Goal: Task Accomplishment & Management: Use online tool/utility

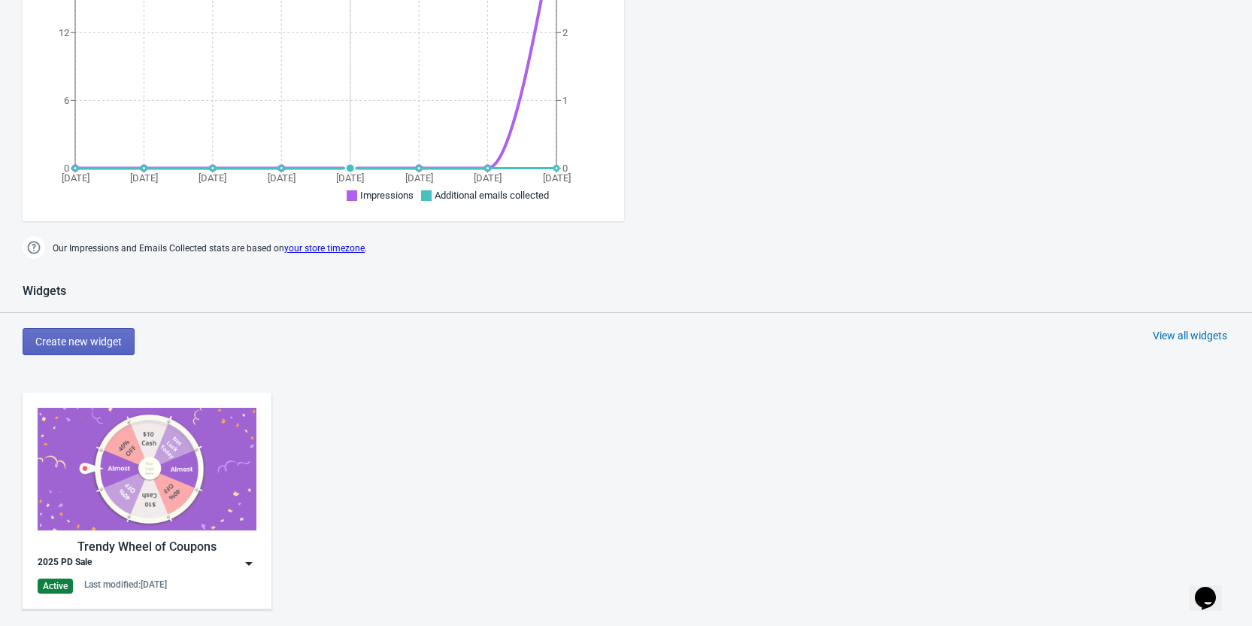
scroll to position [601, 0]
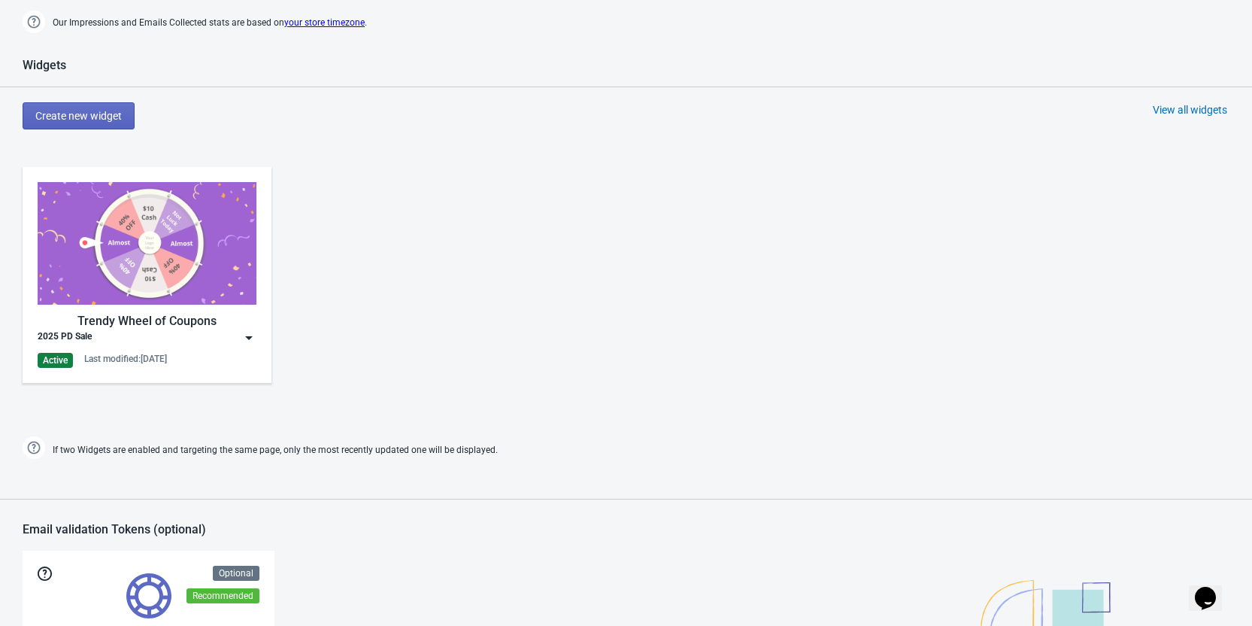
click at [240, 341] on div "2025 PD Sale" at bounding box center [147, 337] width 219 height 15
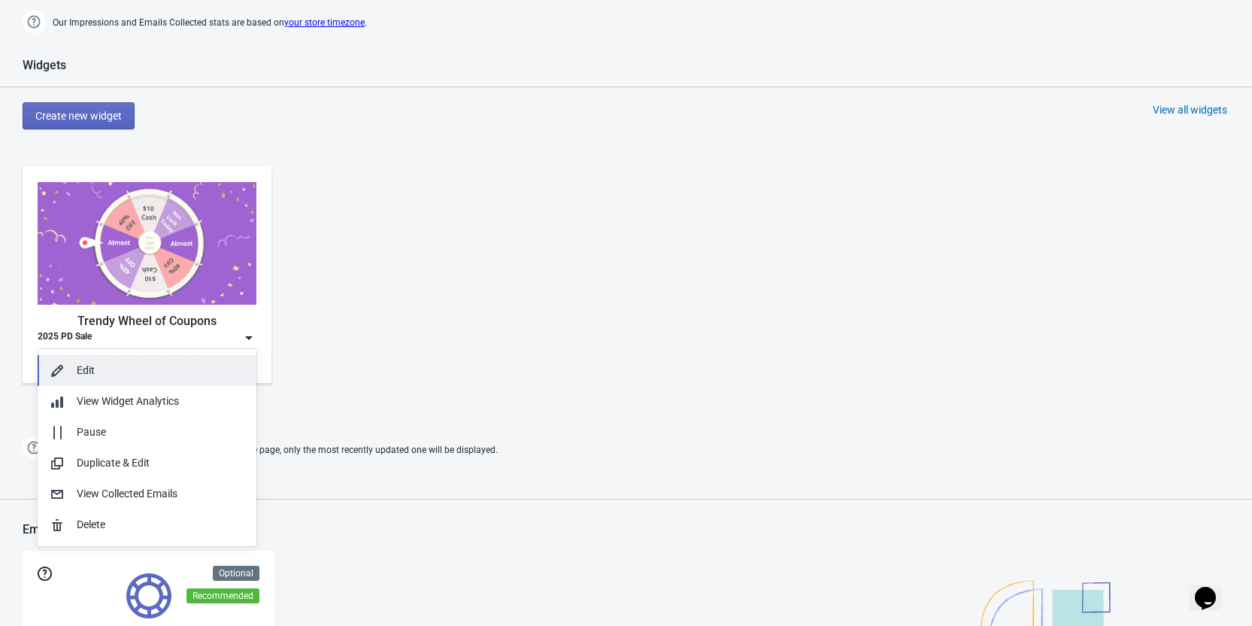
click at [186, 380] on button "Edit" at bounding box center [147, 370] width 219 height 31
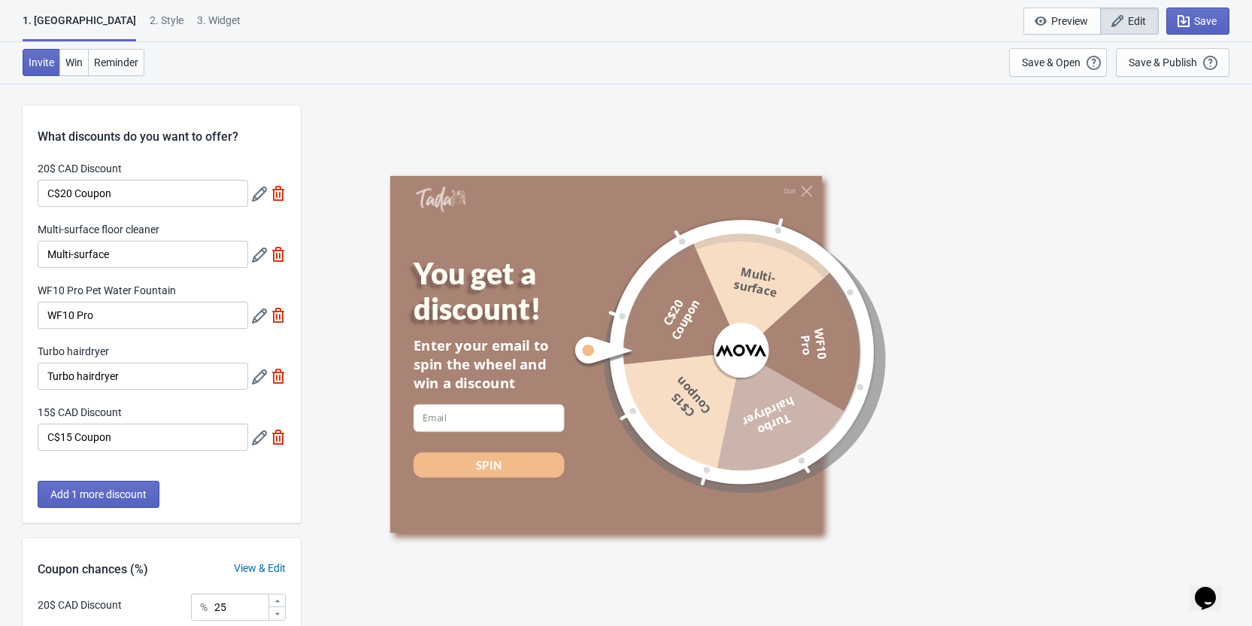
click at [197, 17] on div "3. Widget" at bounding box center [219, 26] width 44 height 26
select select "specificPages"
select select "1"
select select "left"
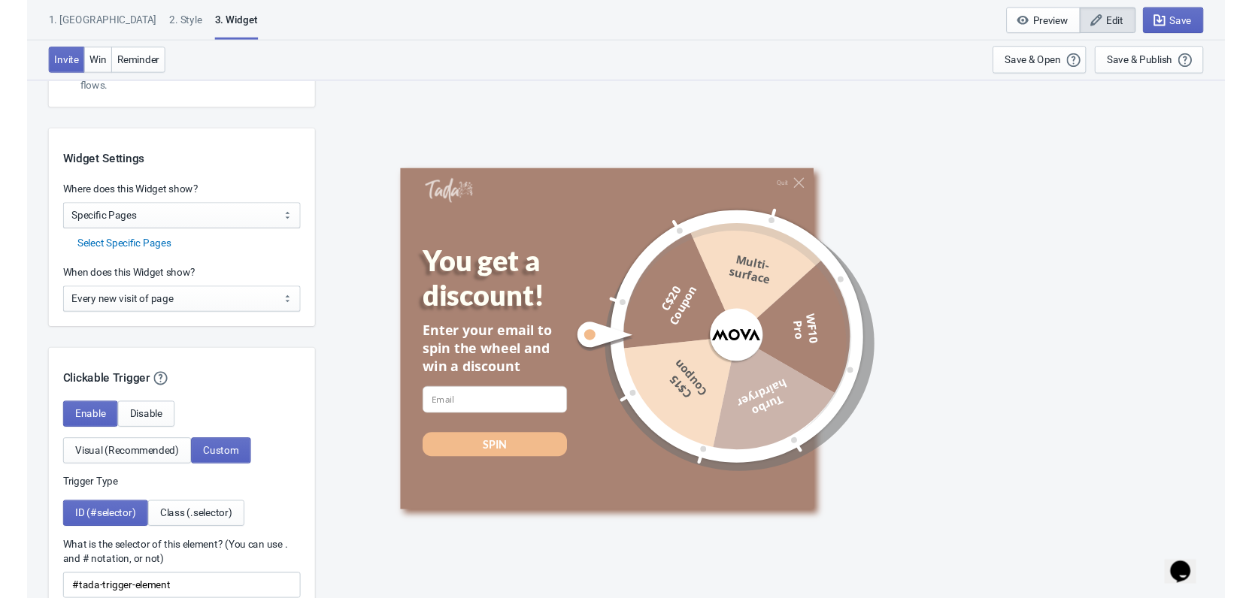
scroll to position [1128, 0]
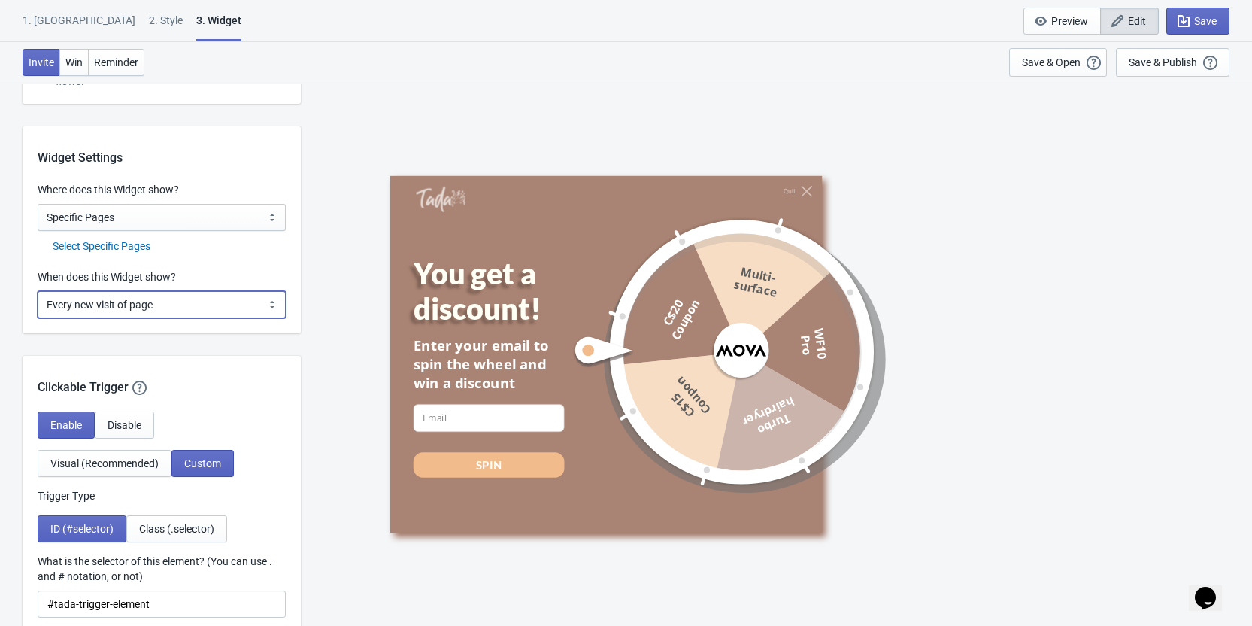
click at [193, 305] on select "Every new visit of page Once every period of time Once per visitor session (Rec…" at bounding box center [162, 304] width 248 height 27
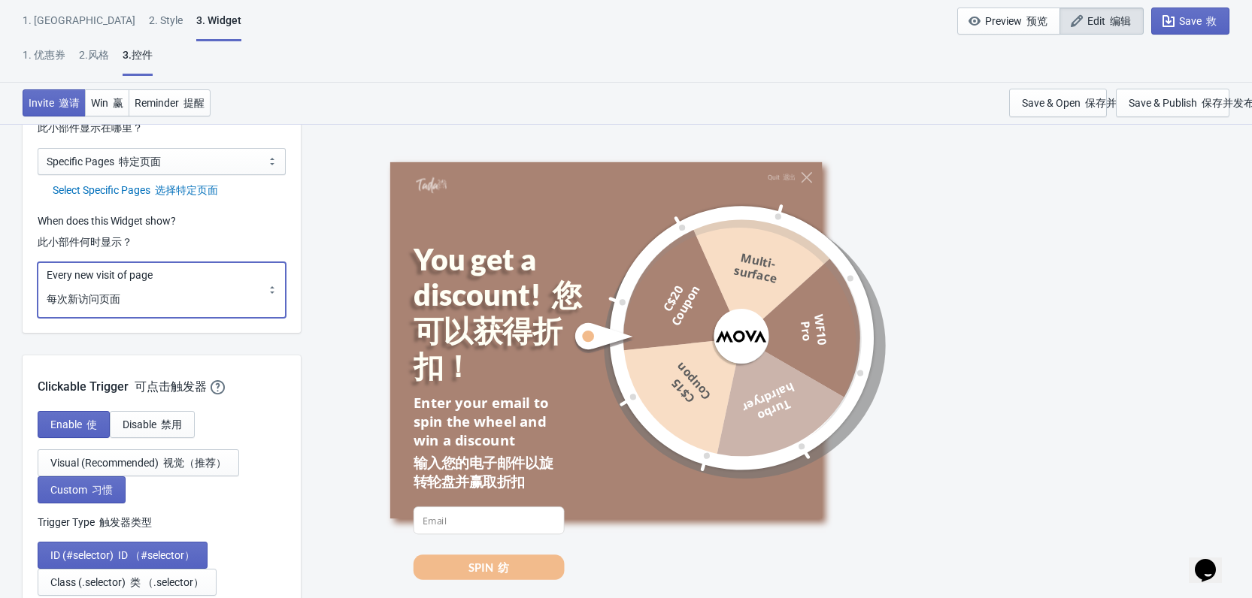
scroll to position [1353, 0]
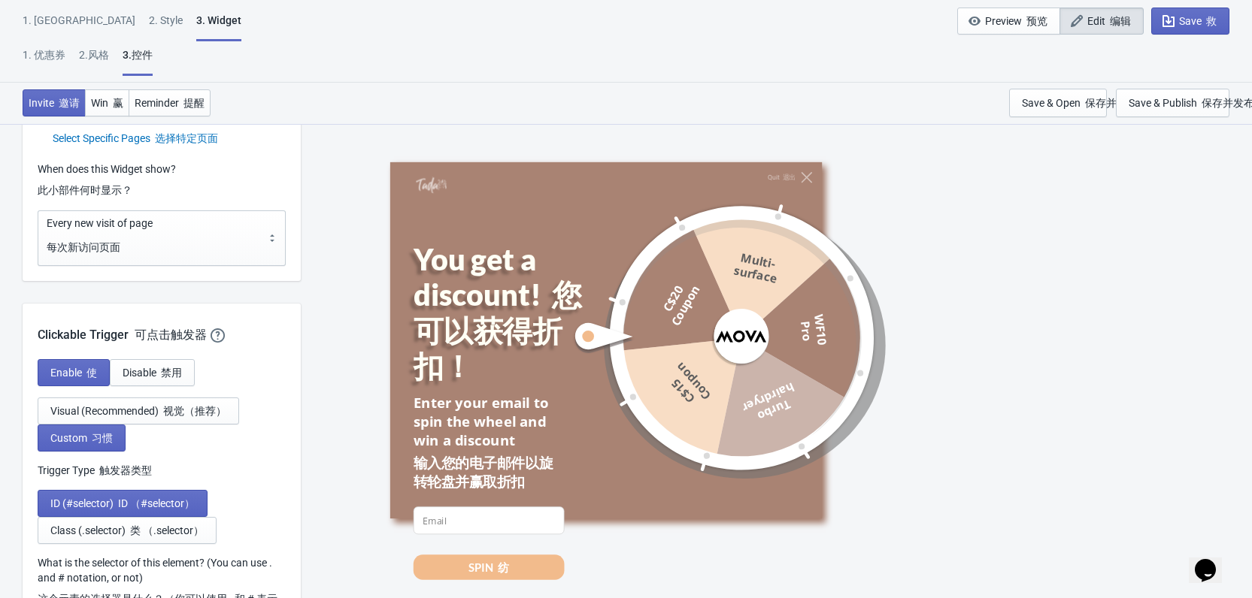
click at [197, 142] on font "选择特定页面" at bounding box center [186, 138] width 63 height 12
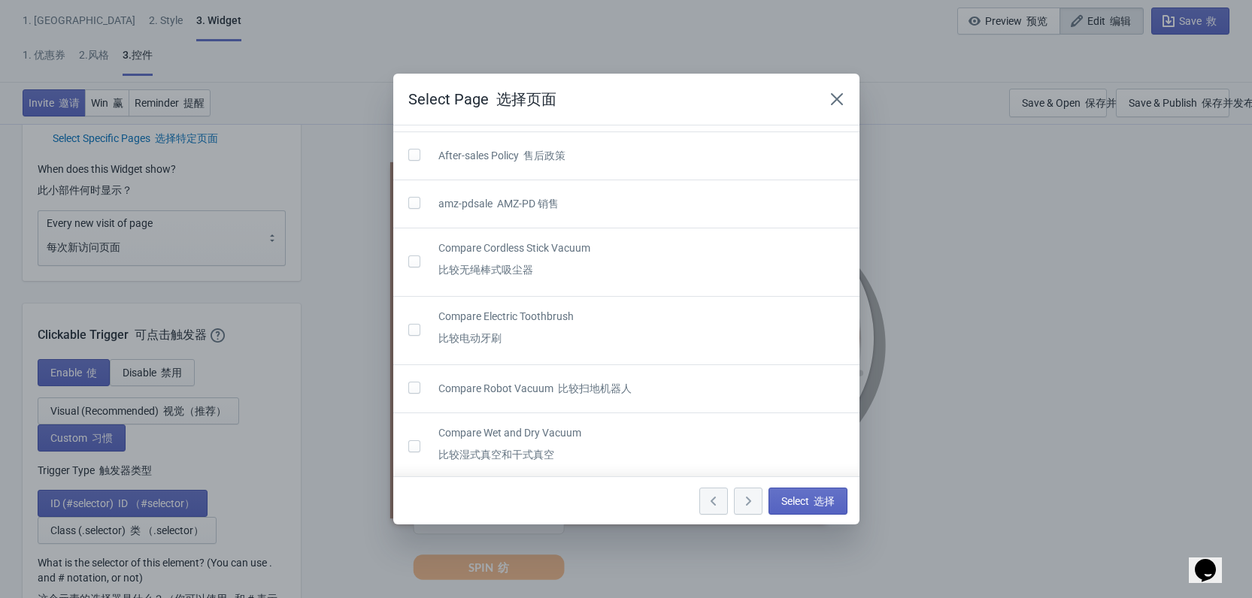
scroll to position [0, 0]
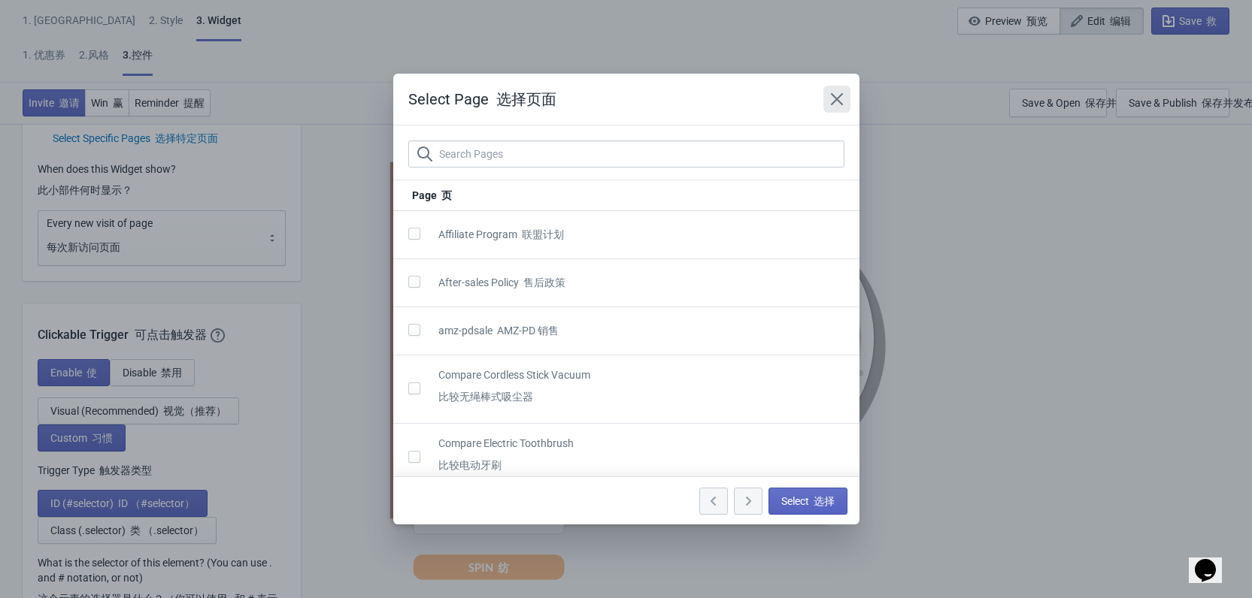
click at [843, 95] on icon "Close" at bounding box center [836, 99] width 15 height 15
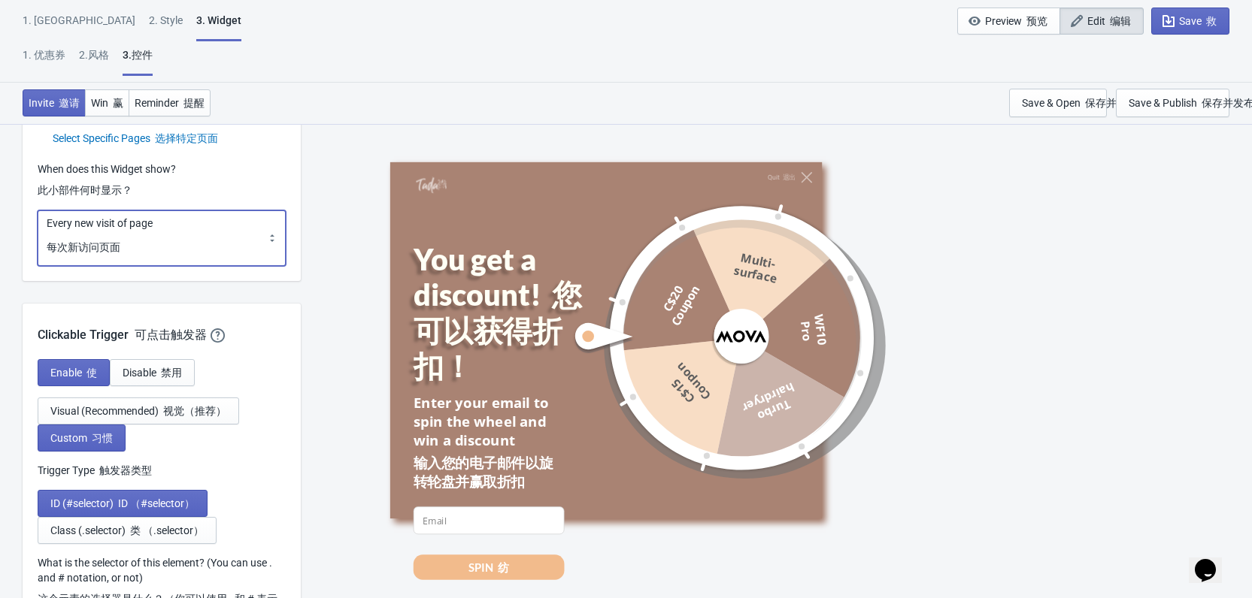
click at [136, 245] on select "Every new visit of page Once every period of time Once per visitor session (Rec…" at bounding box center [162, 239] width 248 height 56
click at [38, 211] on select "Every new visit of page Once every period of time Once per visitor session (Rec…" at bounding box center [162, 239] width 248 height 56
click at [124, 232] on select "Every new visit of page Once every period of time Once per visitor session (Rec…" at bounding box center [162, 239] width 248 height 56
click at [38, 211] on select "Every new visit of page Once every period of time Once per visitor session (Rec…" at bounding box center [162, 239] width 248 height 56
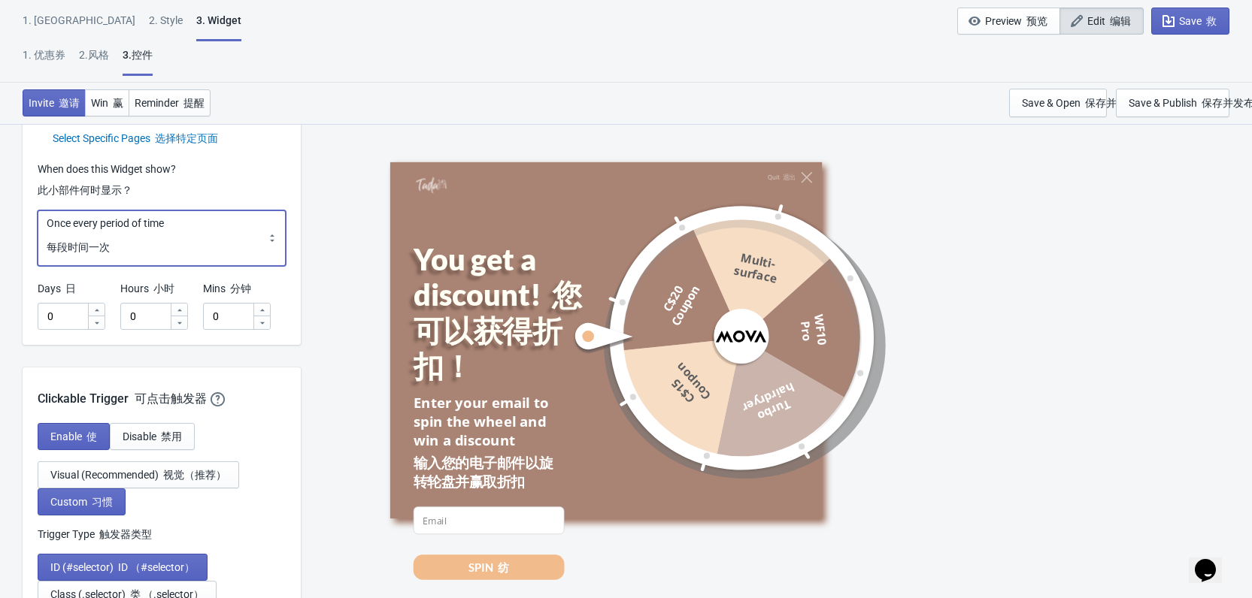
click at [185, 241] on select "Every new visit of page Once every period of time Once per visitor session (Rec…" at bounding box center [162, 239] width 248 height 56
click at [38, 211] on select "Every new visit of page Once every period of time Once per visitor session (Rec…" at bounding box center [162, 239] width 248 height 56
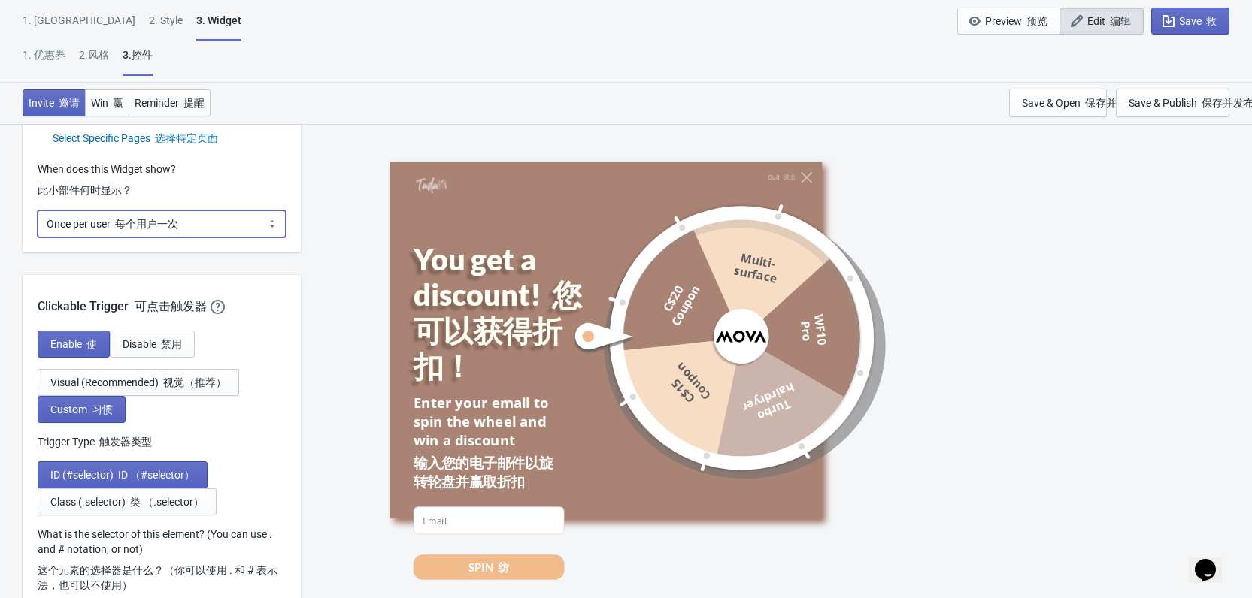
click at [220, 220] on select "Every new visit of page Once every period of time Once per visitor session (Rec…" at bounding box center [162, 224] width 248 height 27
select select "once"
click at [38, 211] on select "Every new visit of page Once every period of time Once per visitor session (Rec…" at bounding box center [162, 224] width 248 height 27
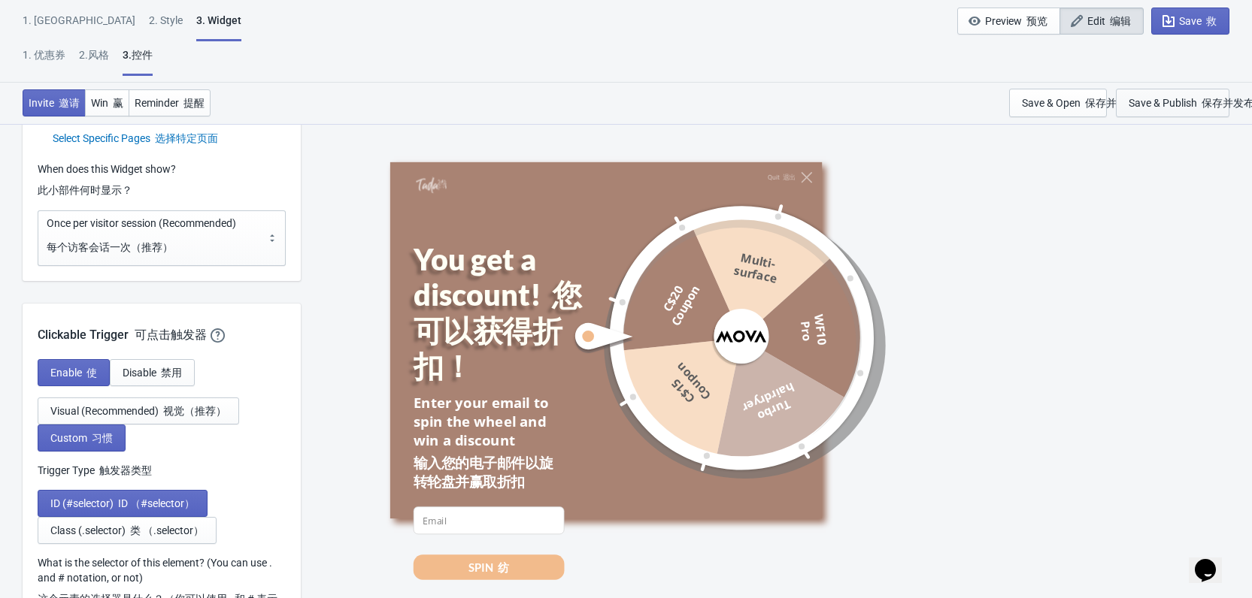
click at [1168, 100] on div "Save & Publish 保存并发布" at bounding box center [1192, 103] width 126 height 12
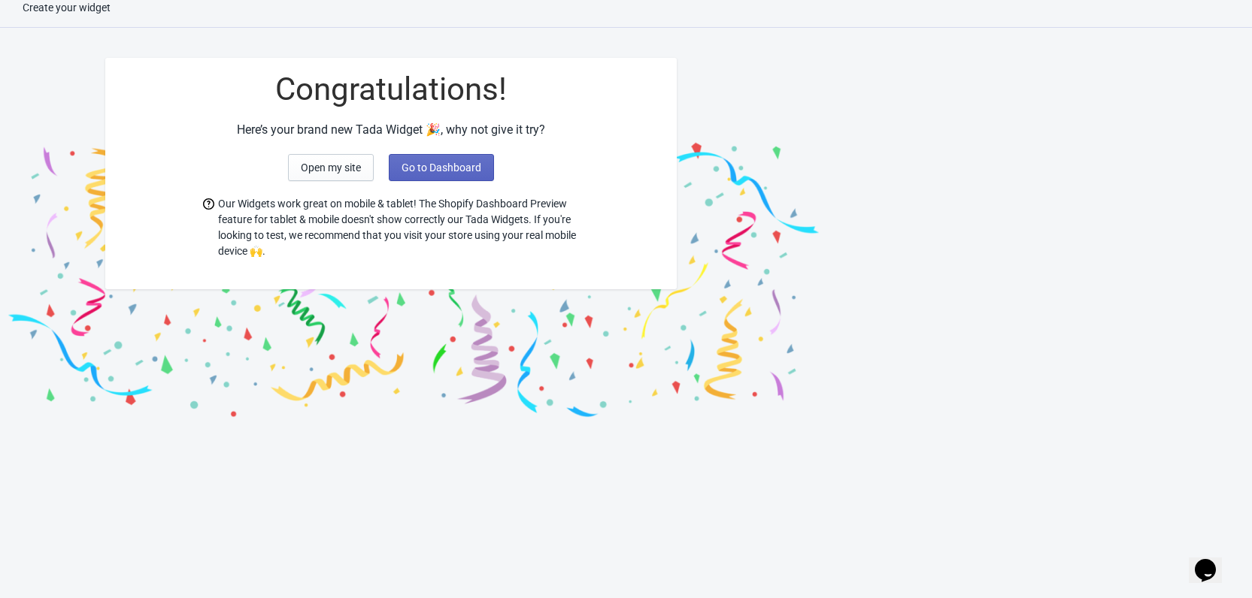
scroll to position [15, 0]
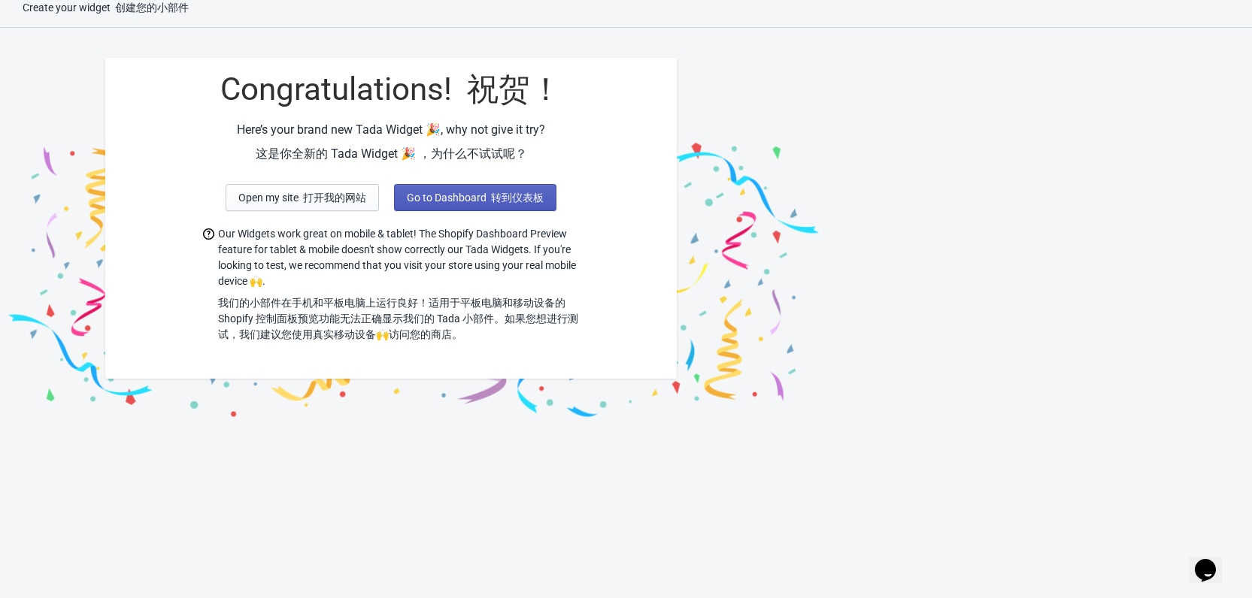
click at [470, 198] on span "Go to Dashboard 转到仪表板" at bounding box center [475, 198] width 137 height 12
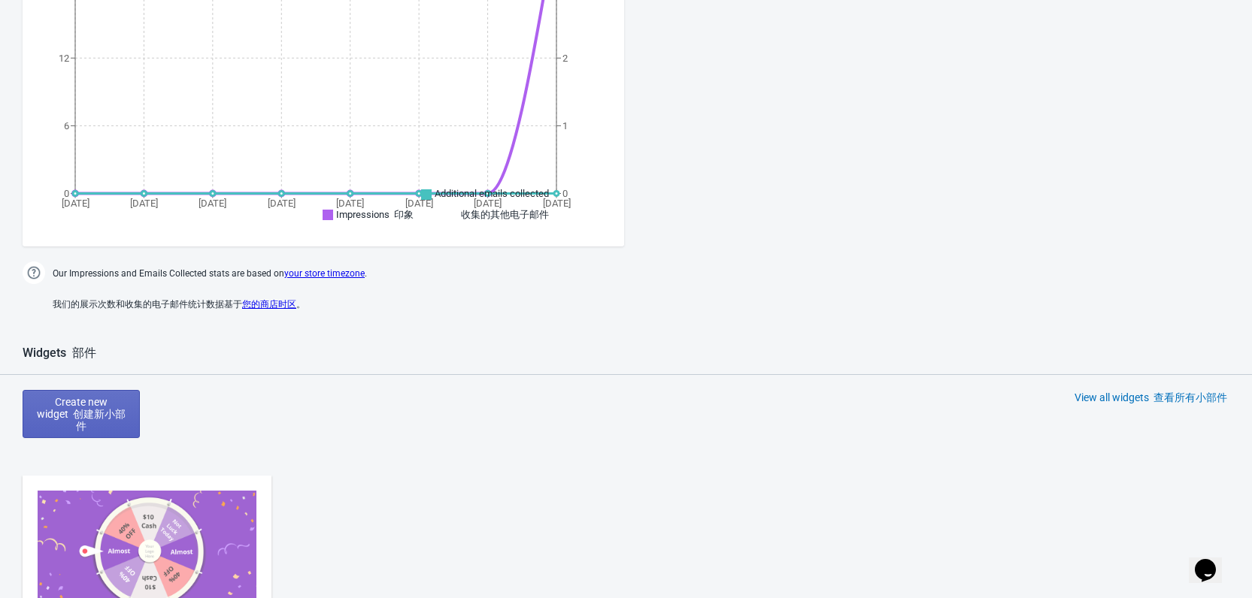
scroll to position [720, 0]
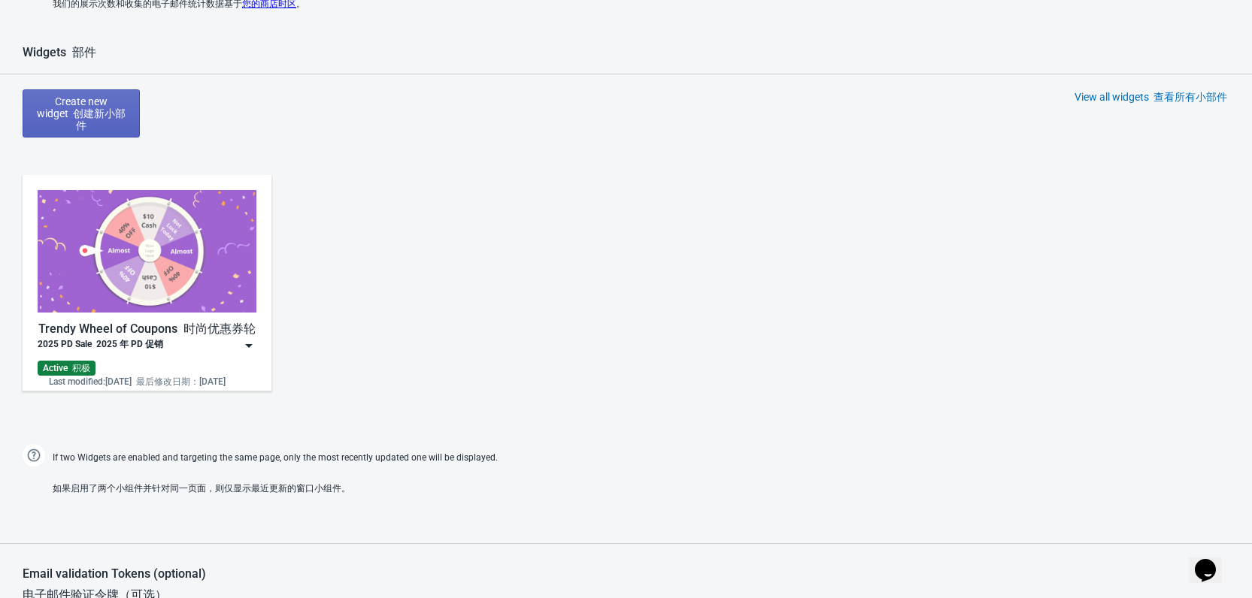
click at [188, 346] on div "2025 PD Sale 2025 年 PD 促销" at bounding box center [147, 345] width 219 height 15
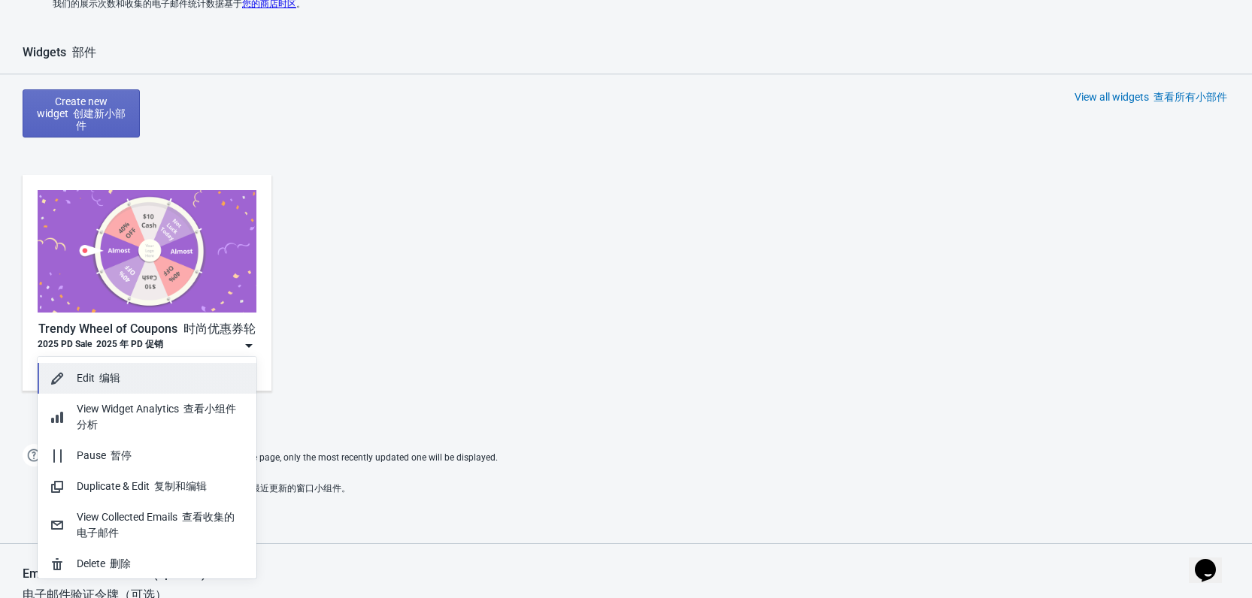
click at [133, 385] on div "Edit 编辑" at bounding box center [161, 379] width 168 height 16
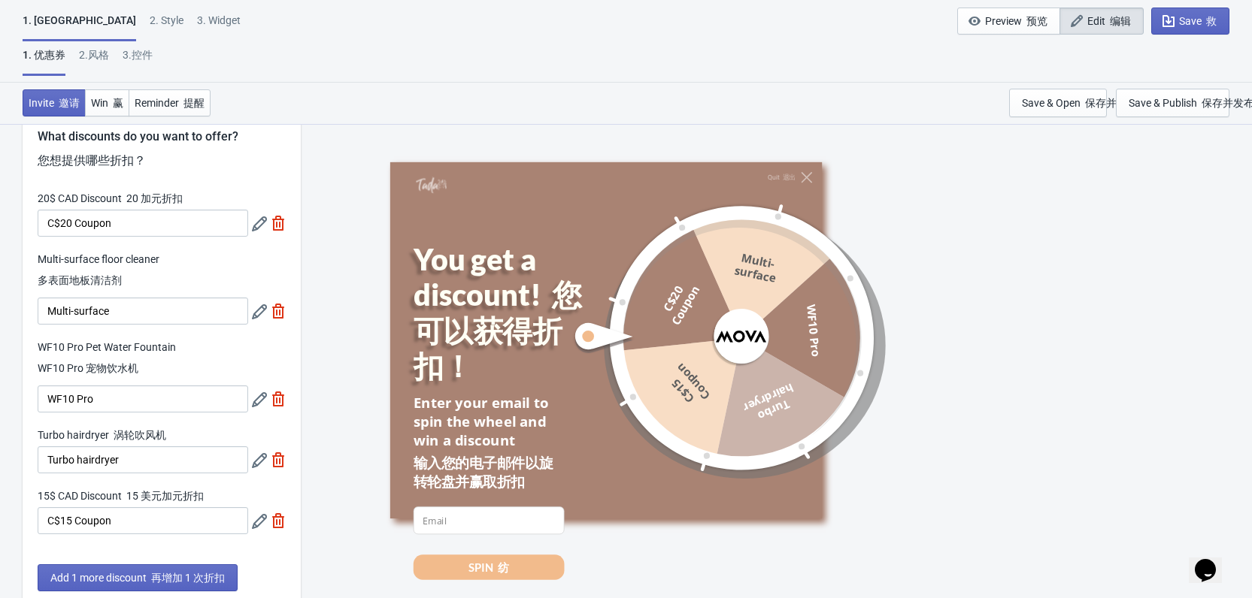
click at [197, 24] on div "3. Widget" at bounding box center [219, 26] width 44 height 26
select select "specificPages"
select select "once"
select select "1"
select select "left"
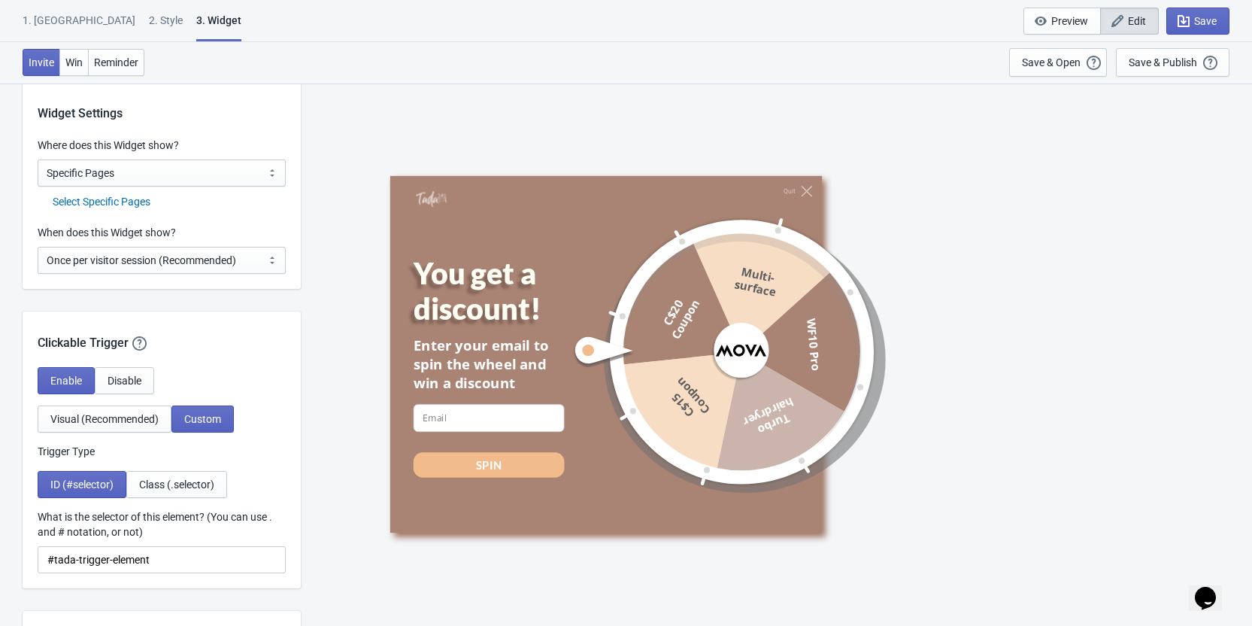
scroll to position [1203, 0]
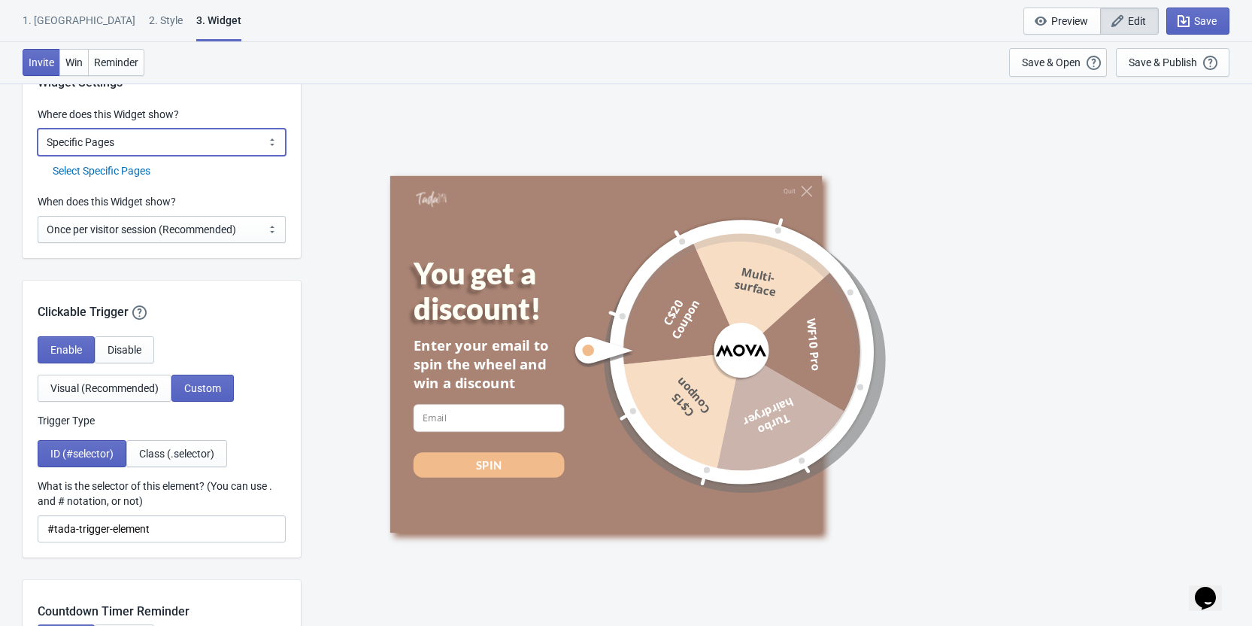
click at [195, 146] on select "All Pages All Product Pages All Blog Pages All Static Pages Specific Product(s)…" at bounding box center [162, 142] width 248 height 27
click at [337, 167] on div "Quit You get a discount! Enter your email to spin the wheel and win a discount …" at bounding box center [776, 354] width 936 height 542
click at [87, 171] on div "Select Specific Pages" at bounding box center [169, 171] width 233 height 16
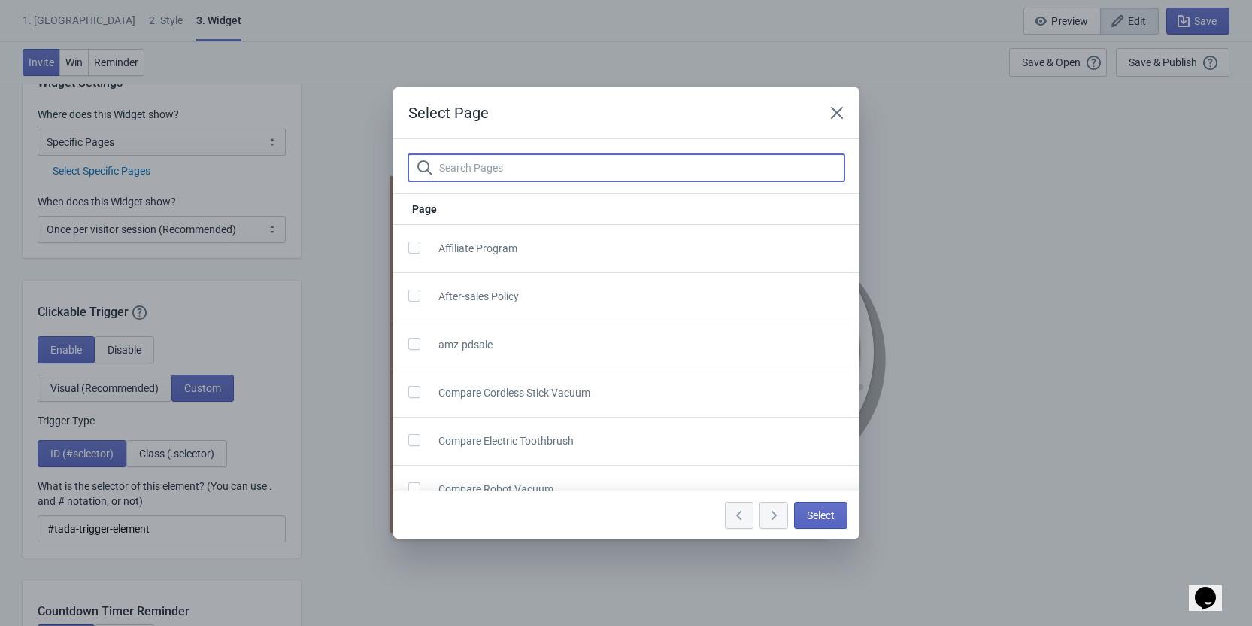
click at [493, 165] on input "text" at bounding box center [641, 167] width 406 height 27
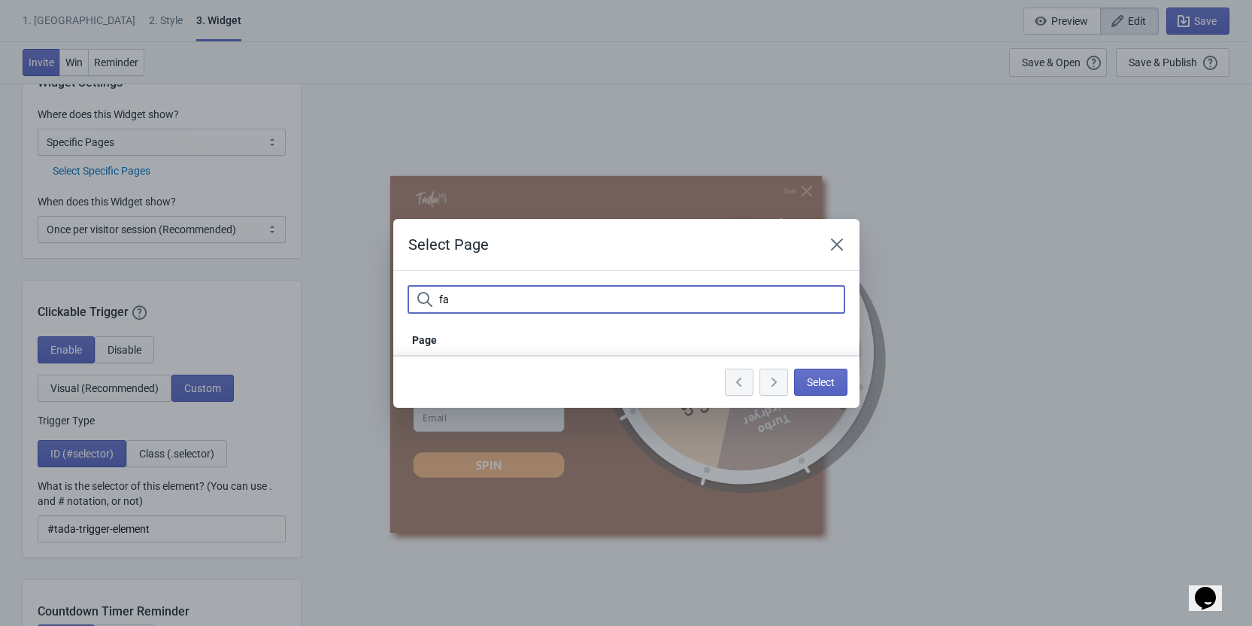
type input "f"
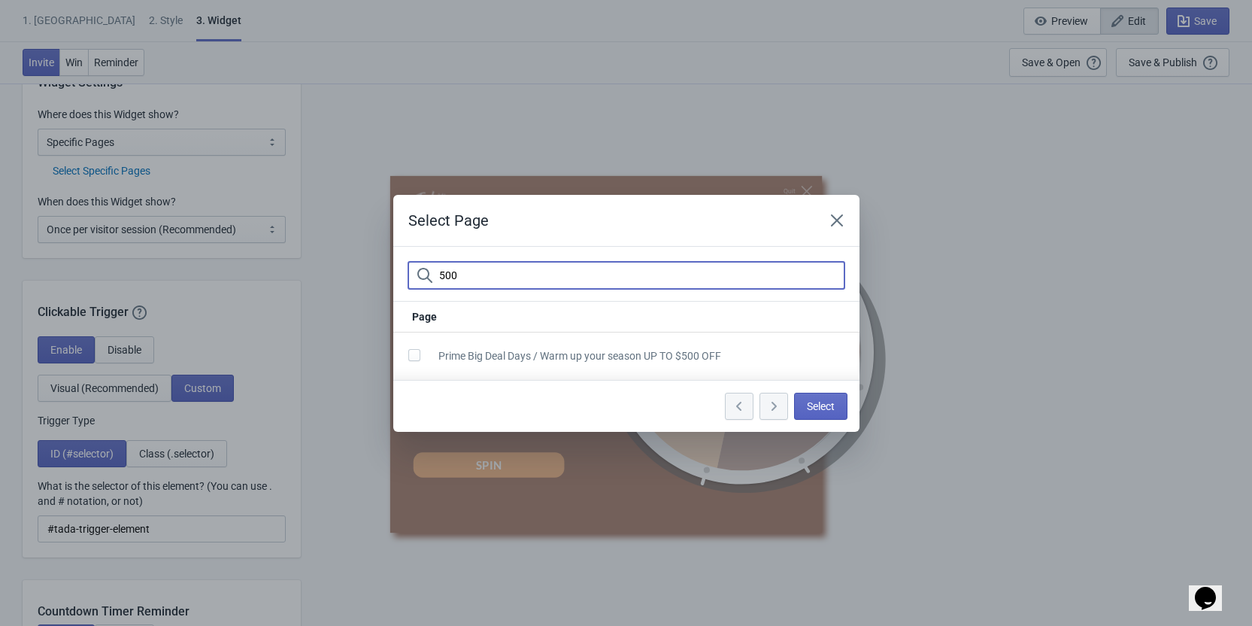
type input "500"
click at [465, 359] on span "Prime Big Deal Days / Warm up your season UP TO $500 OFF" at bounding box center [579, 356] width 283 height 12
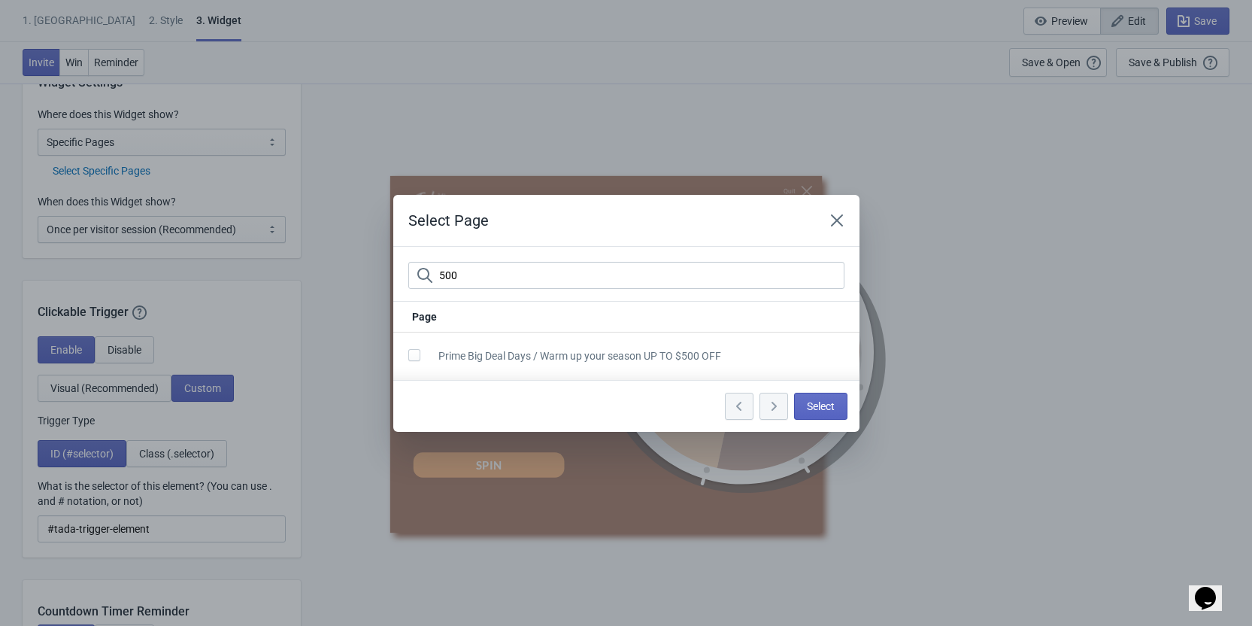
click at [412, 359] on span at bounding box center [414, 355] width 12 height 12
click at [409, 359] on input "checkbox" at bounding box center [408, 362] width 1 height 27
checkbox input "true"
click at [831, 404] on span "Select" at bounding box center [821, 406] width 28 height 12
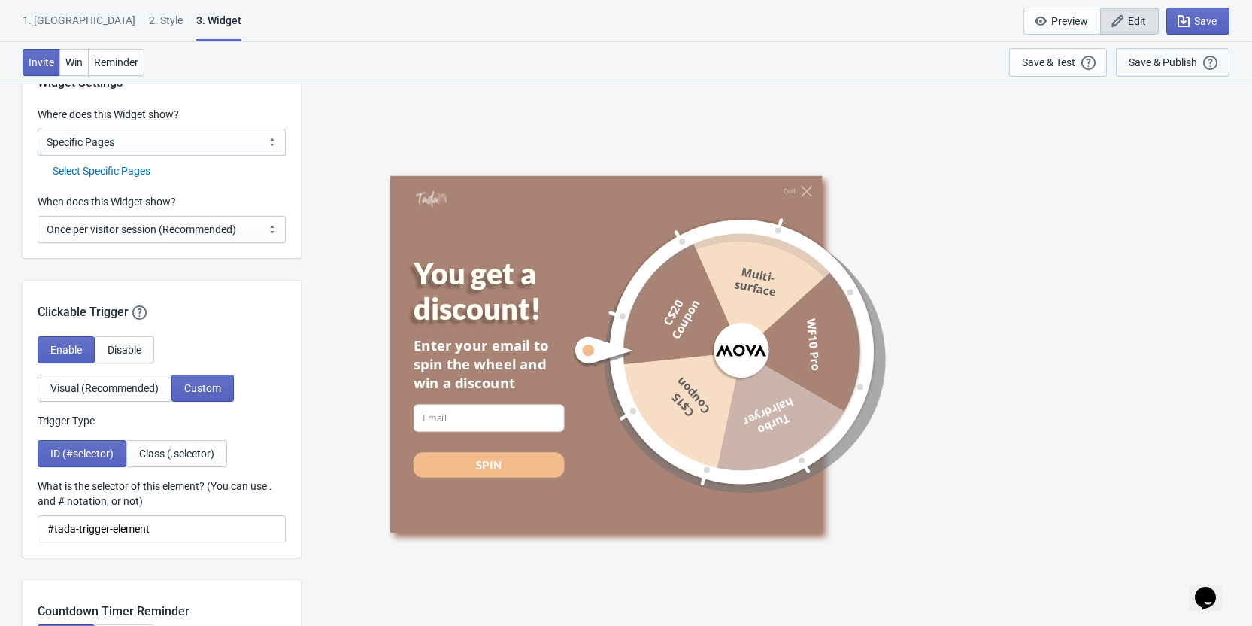
click at [1159, 61] on div "Save & Publish" at bounding box center [1163, 62] width 68 height 12
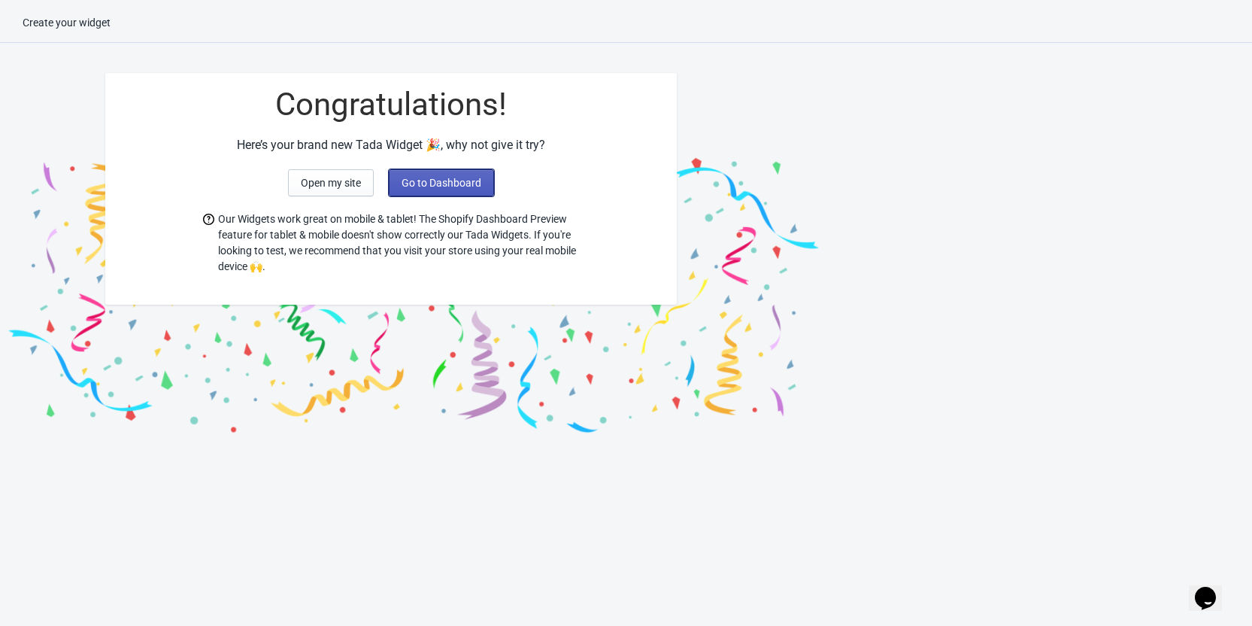
click at [447, 180] on span "Go to Dashboard" at bounding box center [441, 183] width 80 height 12
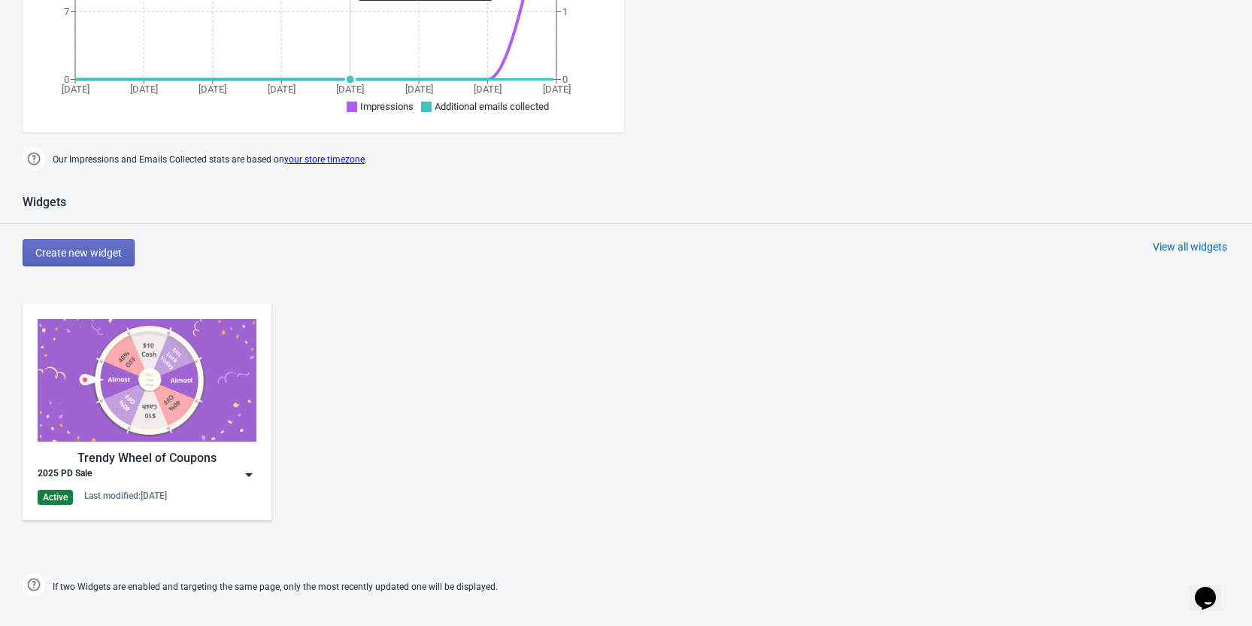
scroll to position [601, 0]
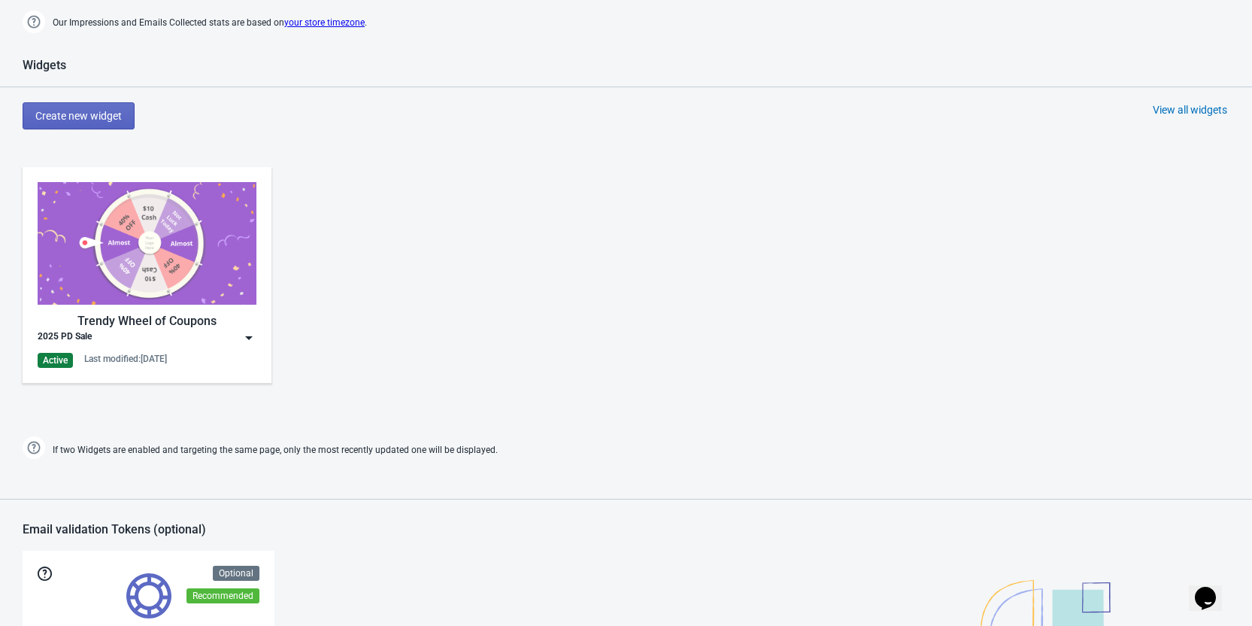
click at [227, 343] on div "2025 PD Sale" at bounding box center [147, 337] width 219 height 15
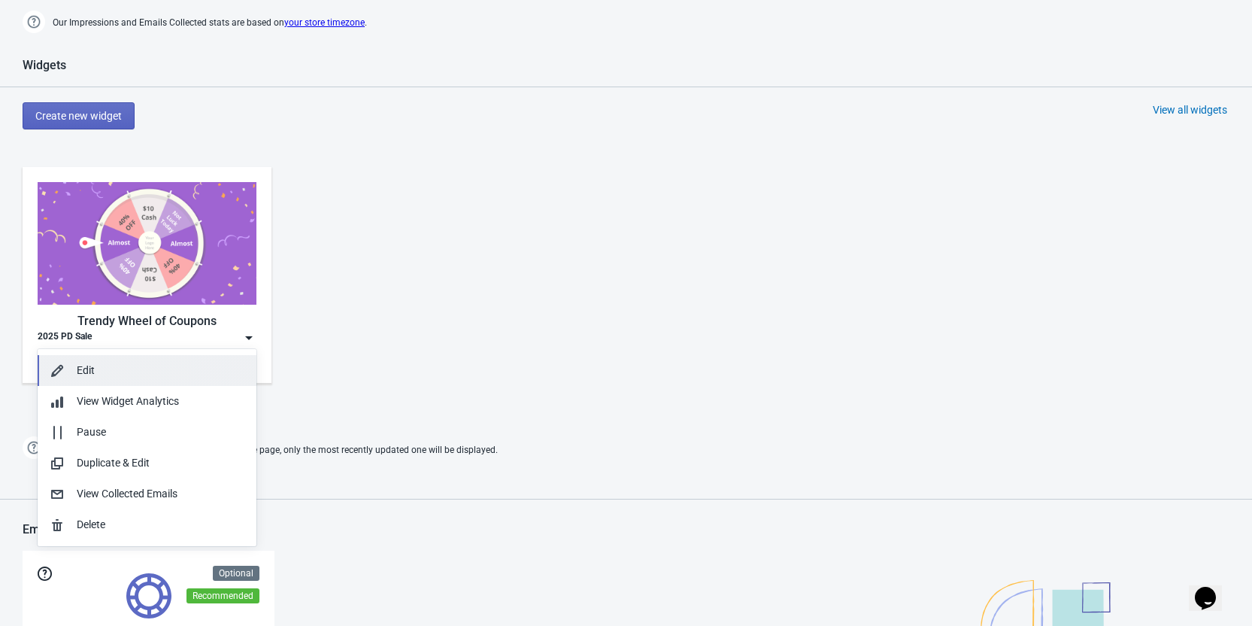
click at [169, 377] on div "Edit" at bounding box center [161, 370] width 168 height 16
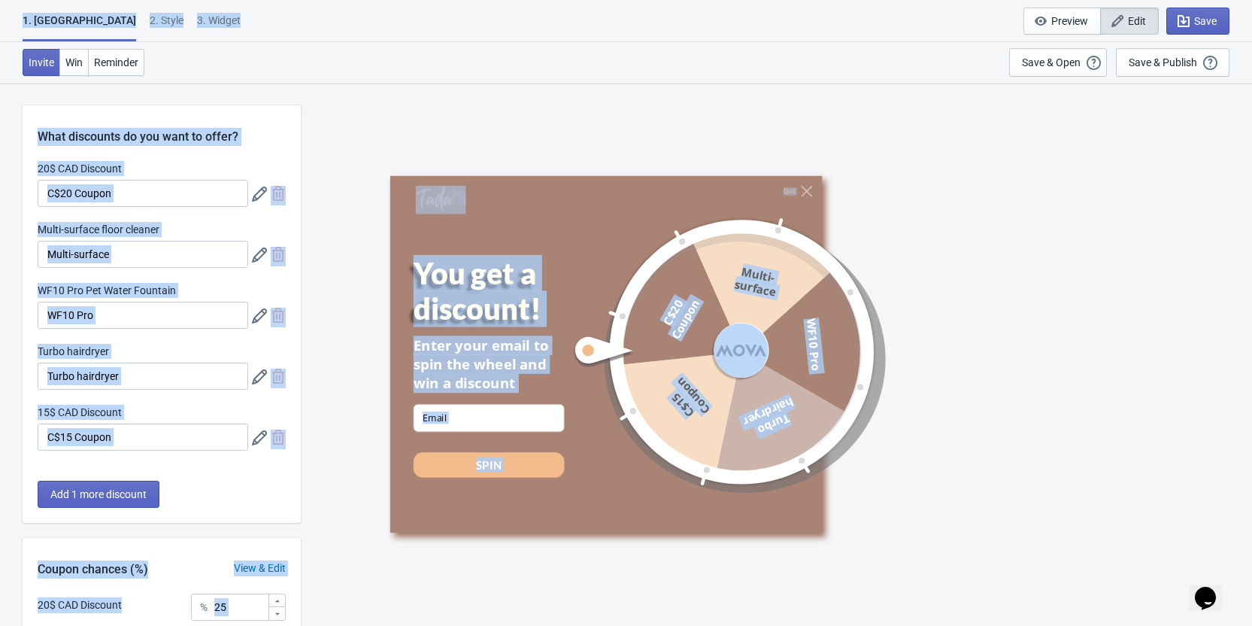
click at [380, 121] on div "Quit You get a discount! Enter your email to spin the wheel and win a discount …" at bounding box center [776, 354] width 936 height 542
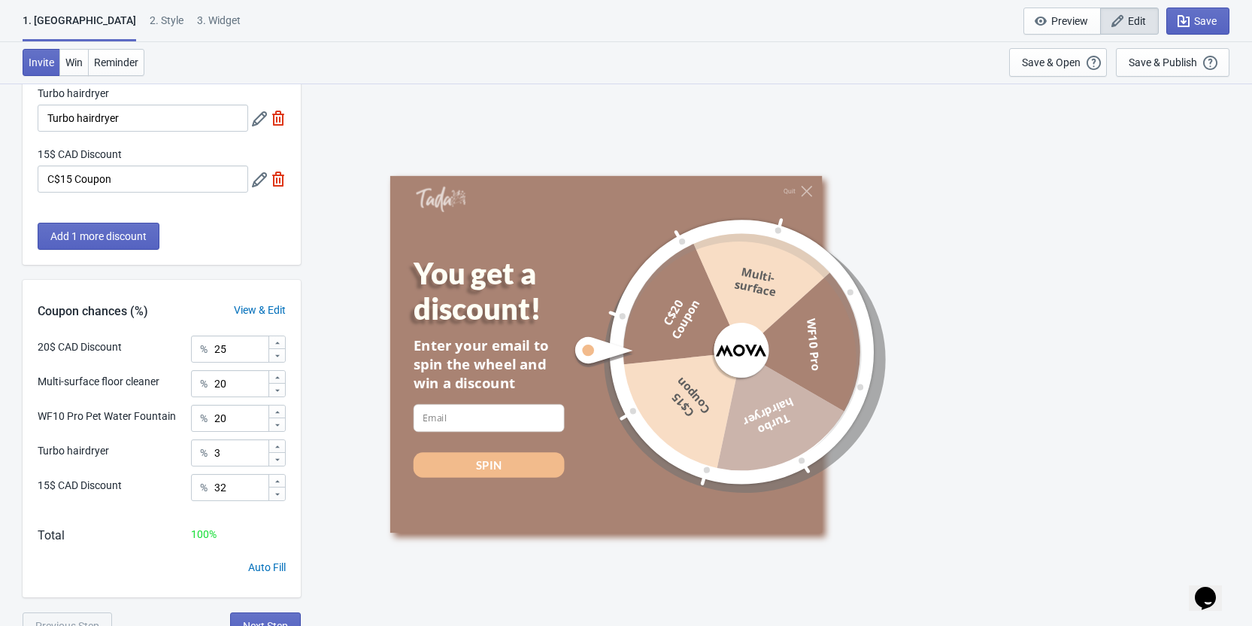
scroll to position [271, 0]
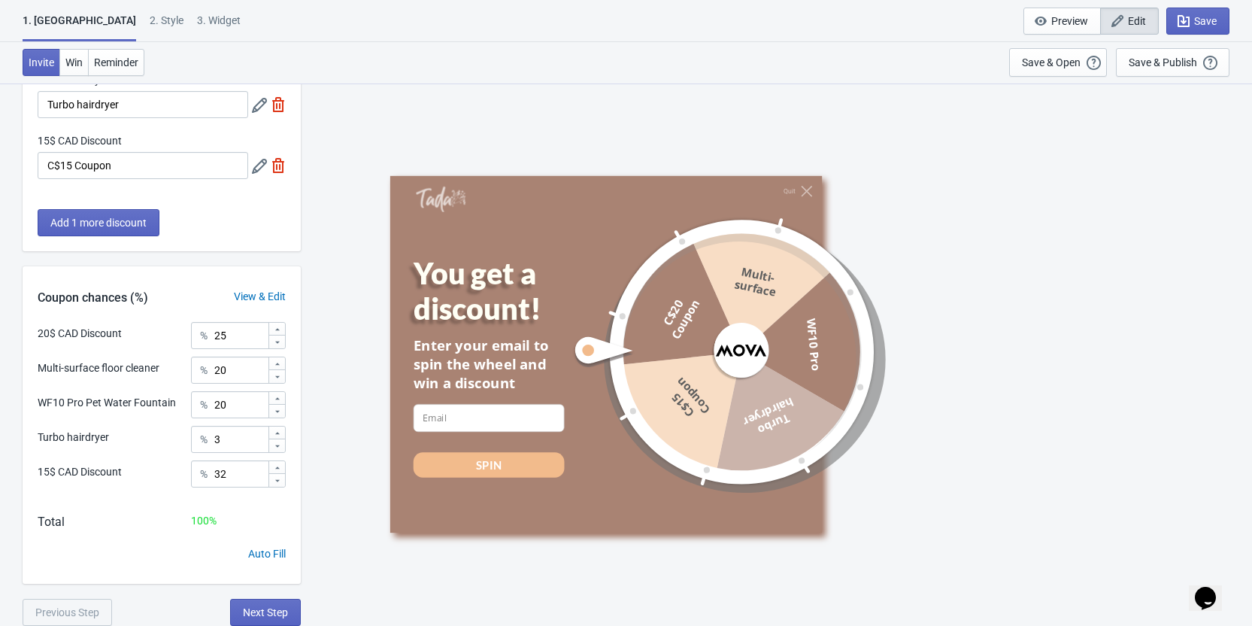
click at [177, 21] on div "1. Coupon 2 . Style 3. Widget" at bounding box center [135, 27] width 224 height 29
click at [197, 18] on div "3. Widget" at bounding box center [219, 26] width 44 height 26
select select "specificPages"
select select "once"
select select "1"
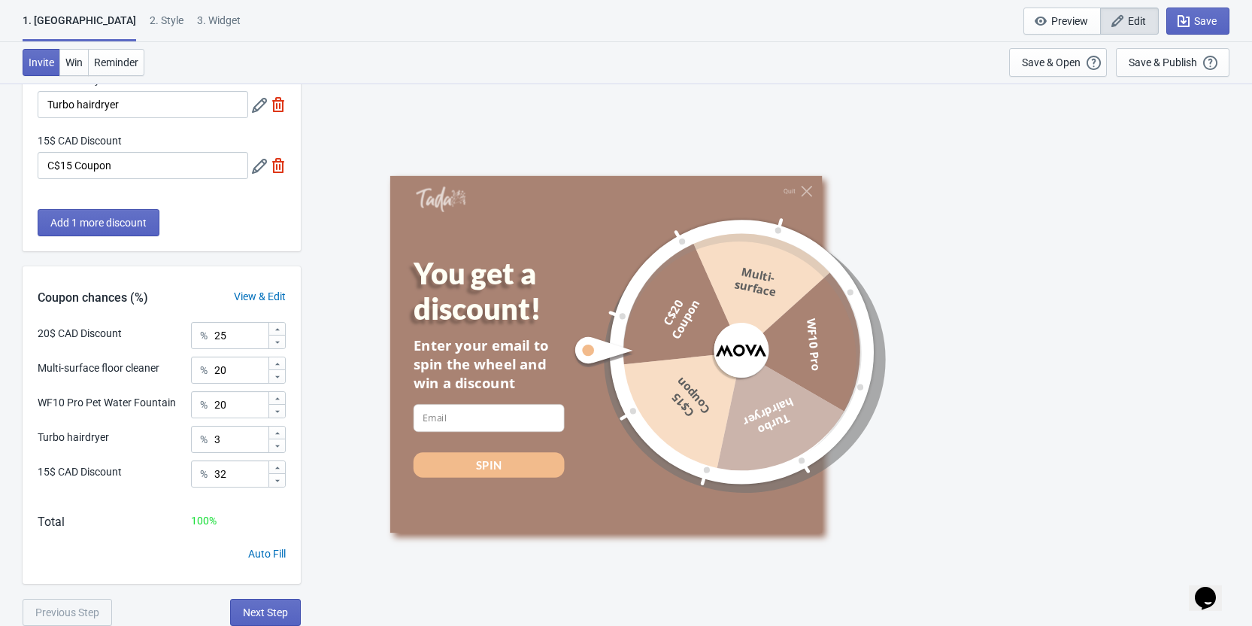
select select "left"
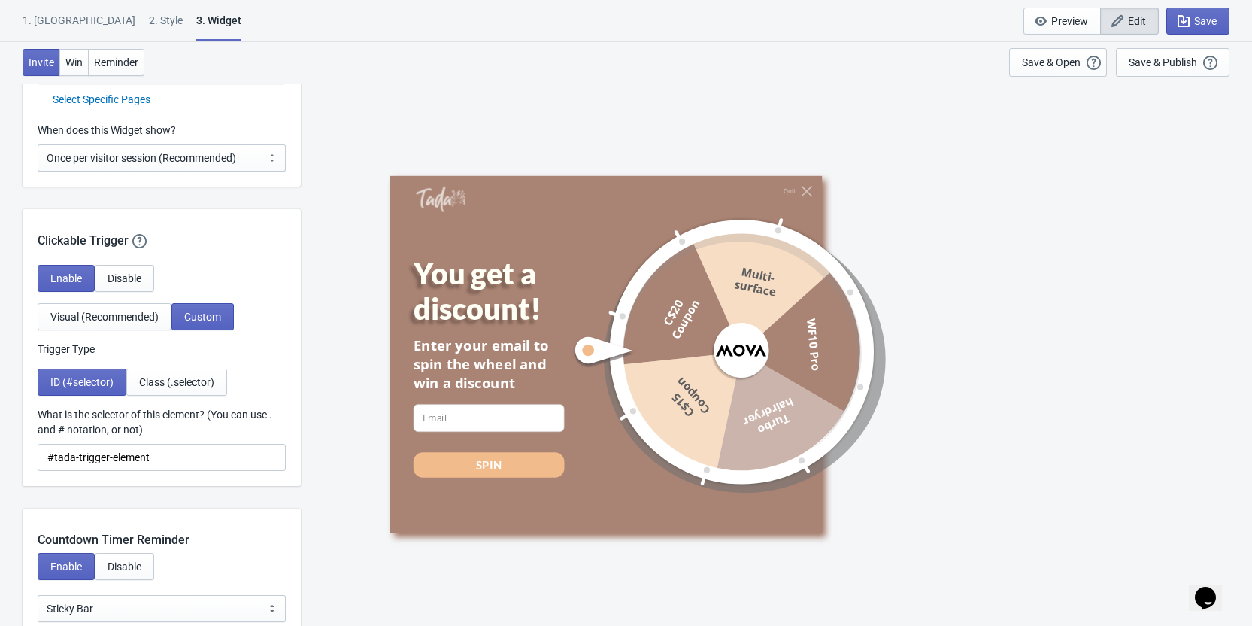
scroll to position [1278, 0]
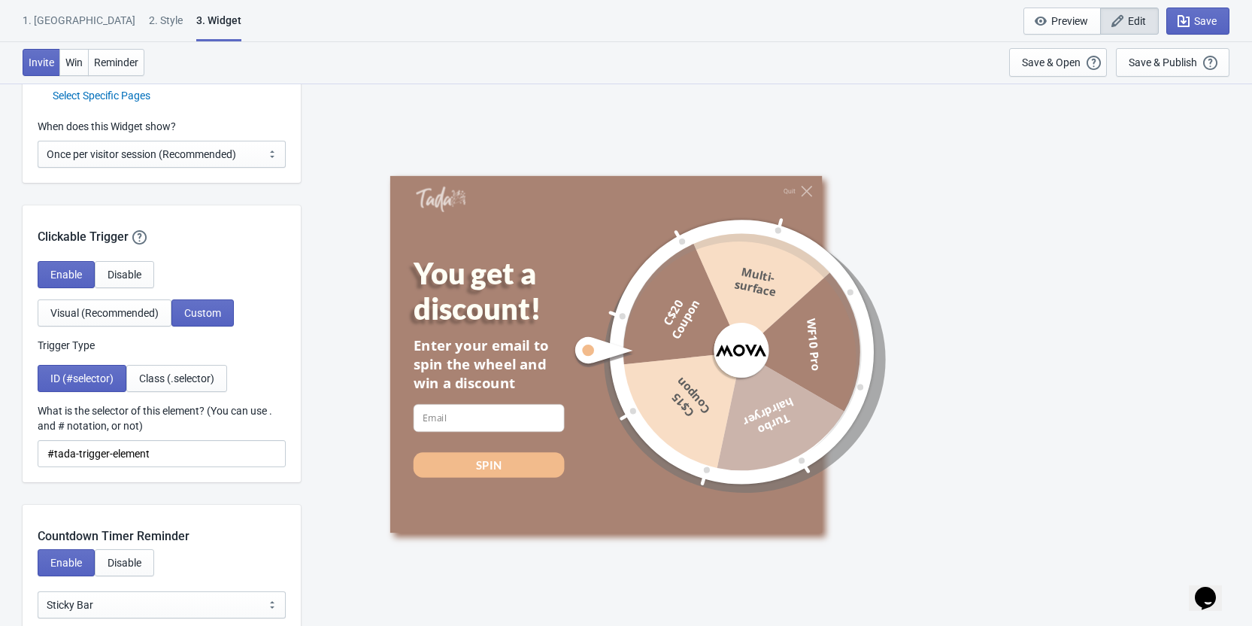
click at [134, 99] on div "Select Specific Pages" at bounding box center [169, 96] width 233 height 16
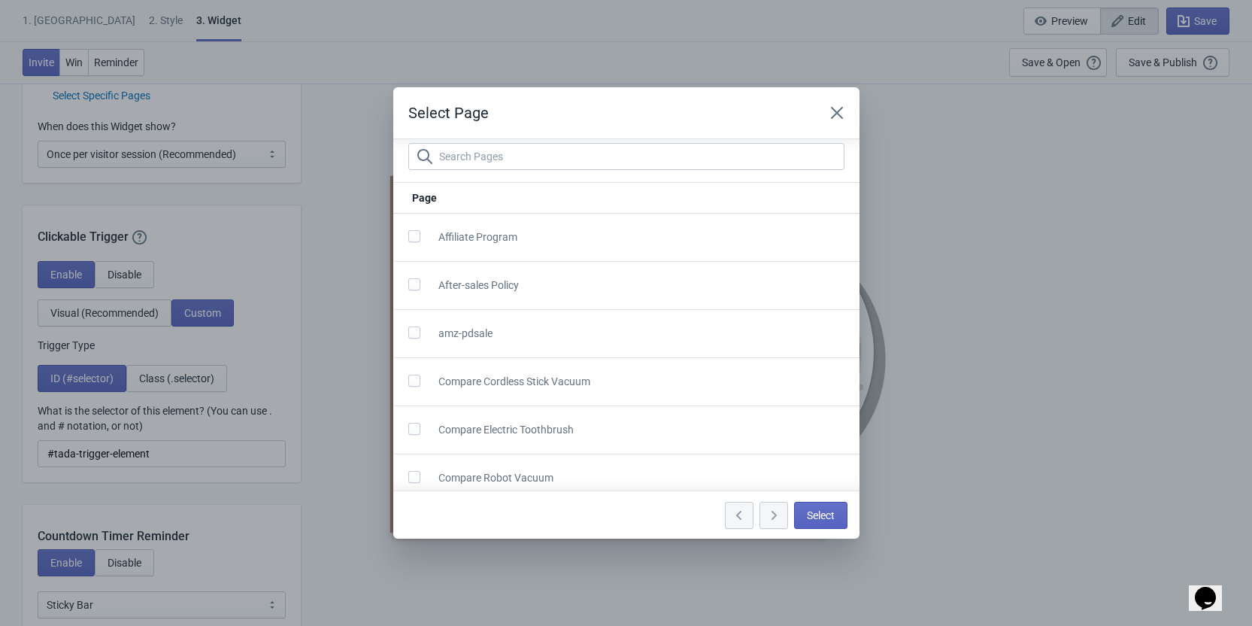
scroll to position [0, 0]
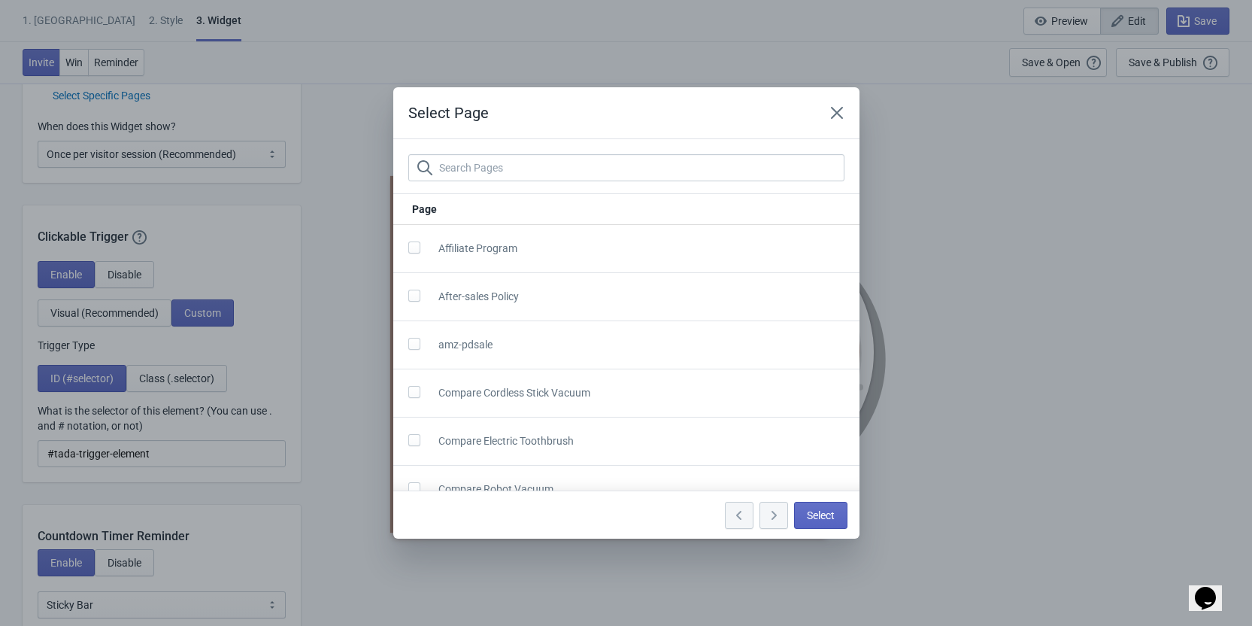
click at [416, 247] on span at bounding box center [414, 247] width 12 height 12
click at [409, 247] on input "checkbox" at bounding box center [408, 254] width 1 height 27
checkbox input "true"
click at [848, 520] on div "Select" at bounding box center [626, 514] width 466 height 48
click at [827, 514] on span "Select" at bounding box center [821, 515] width 28 height 12
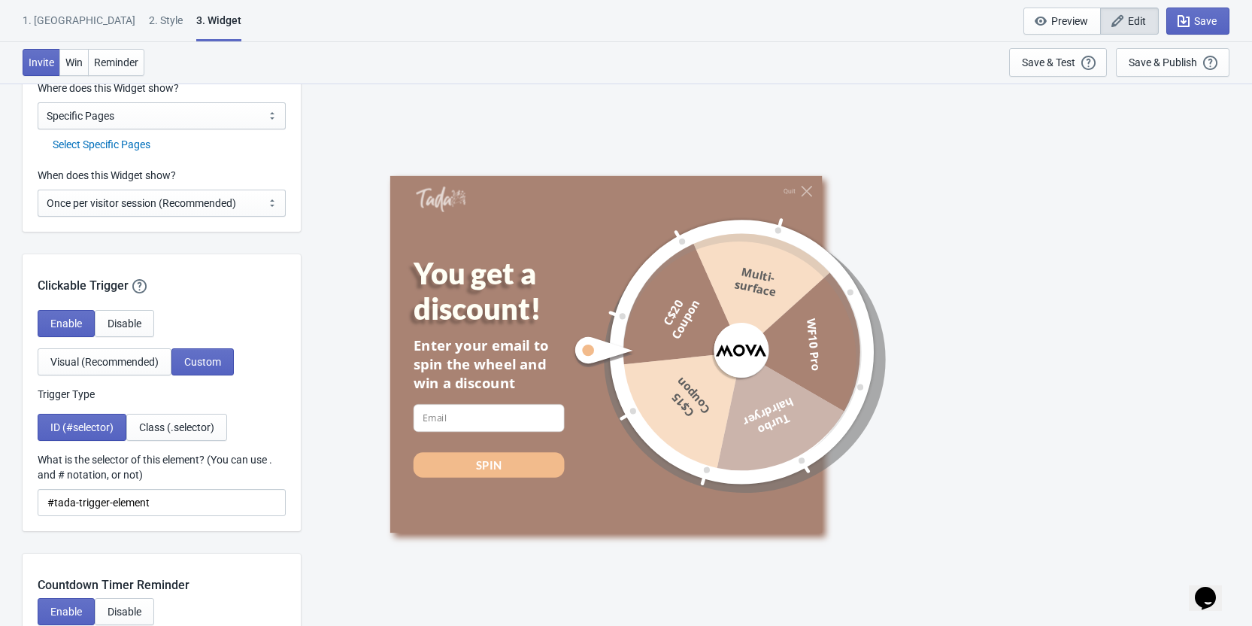
scroll to position [1203, 0]
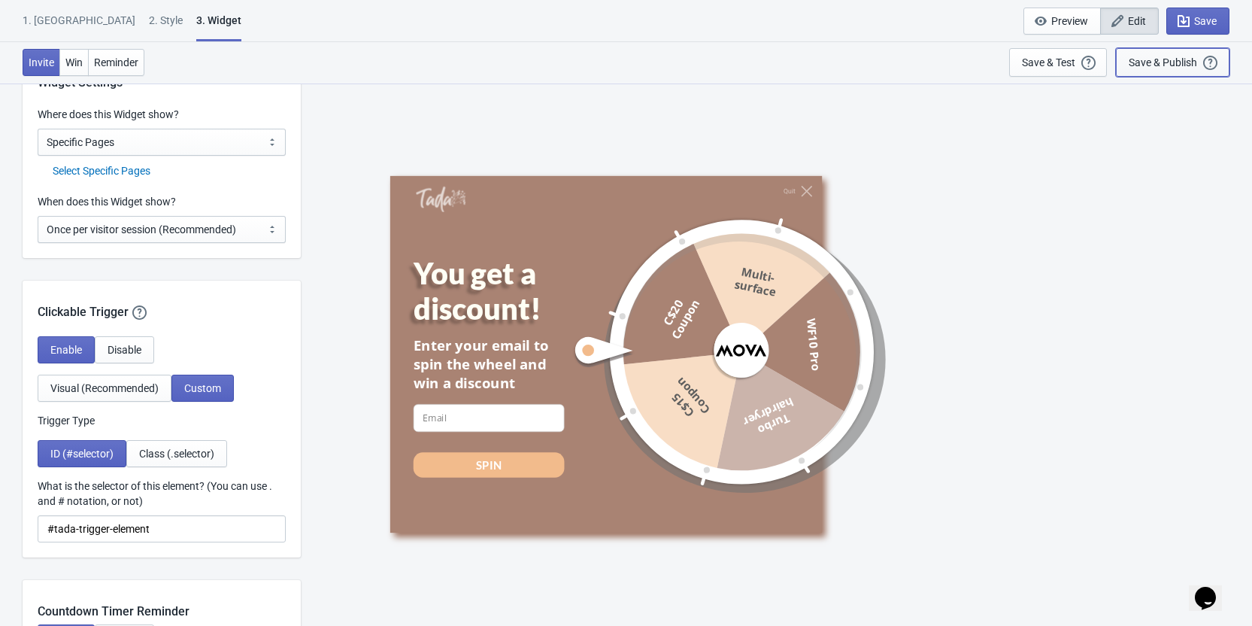
click at [1159, 64] on div "Save & Publish" at bounding box center [1163, 62] width 68 height 12
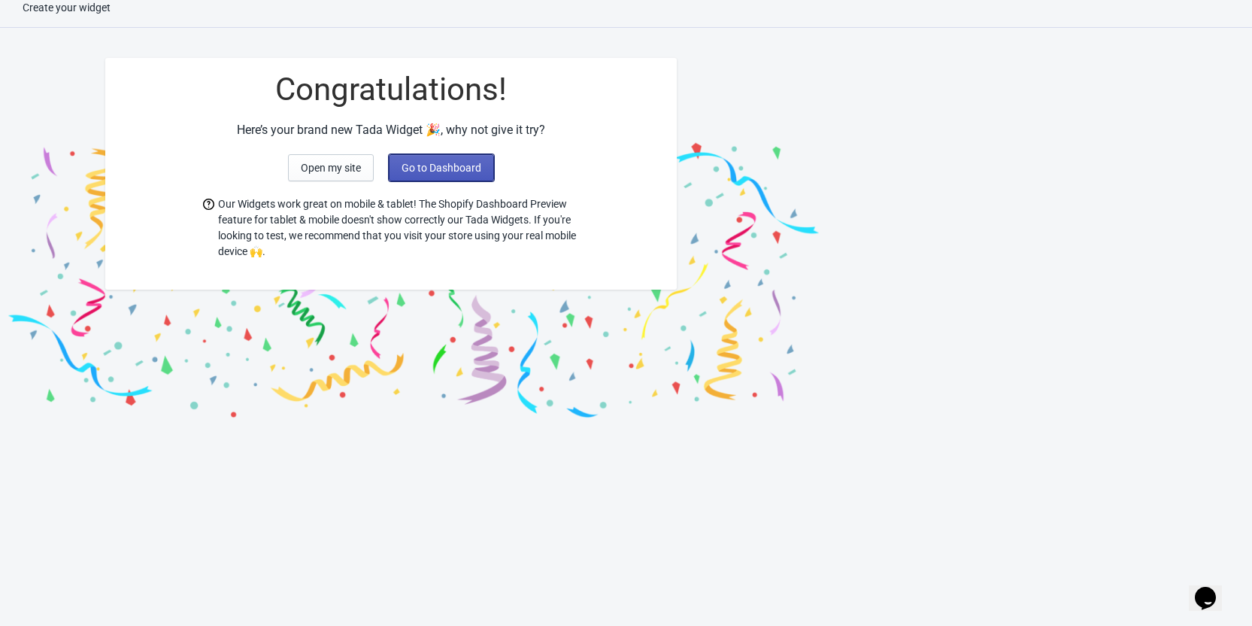
click at [456, 171] on span "Go to Dashboard" at bounding box center [441, 168] width 80 height 12
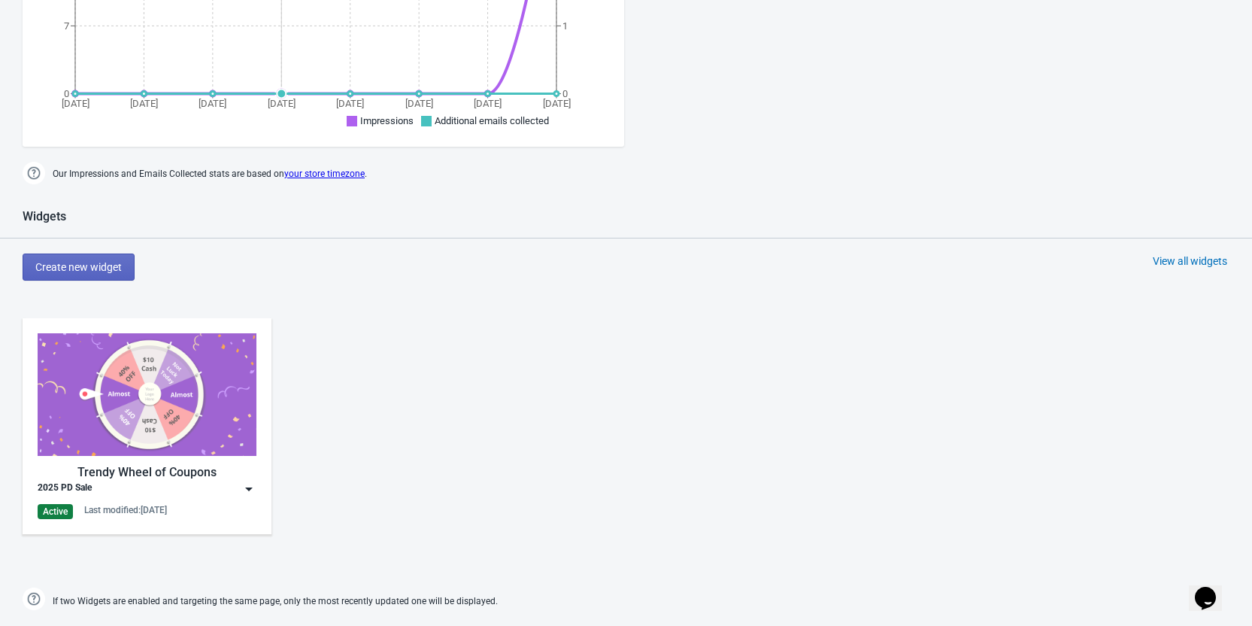
scroll to position [601, 0]
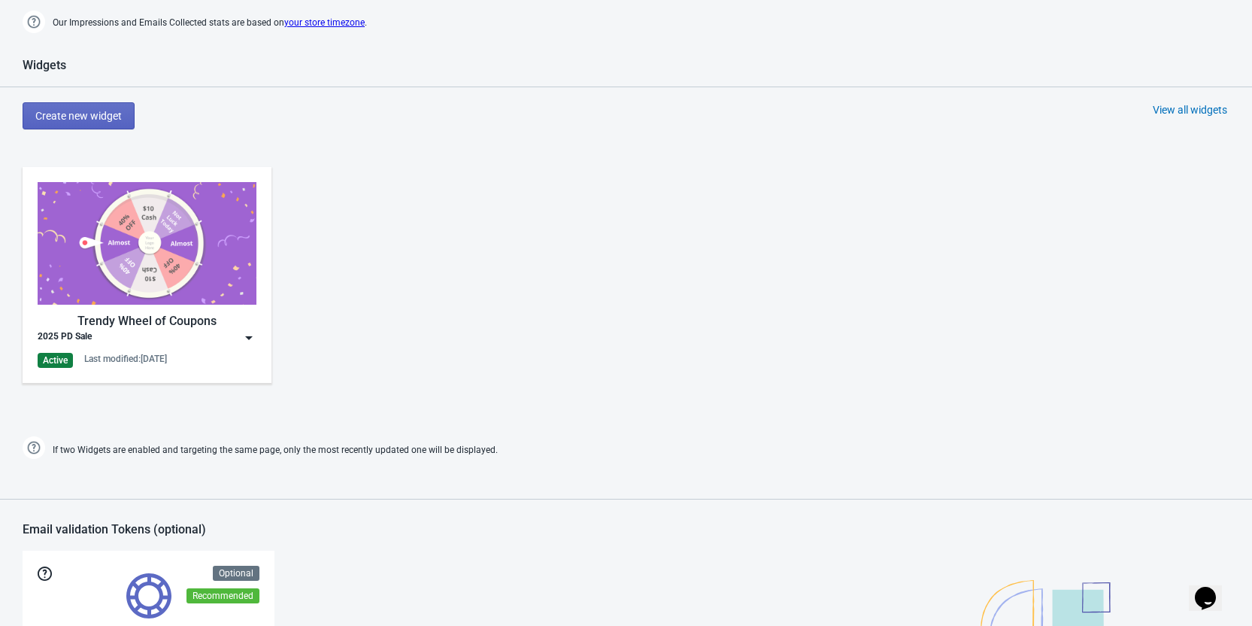
click at [248, 335] on img at bounding box center [248, 337] width 15 height 15
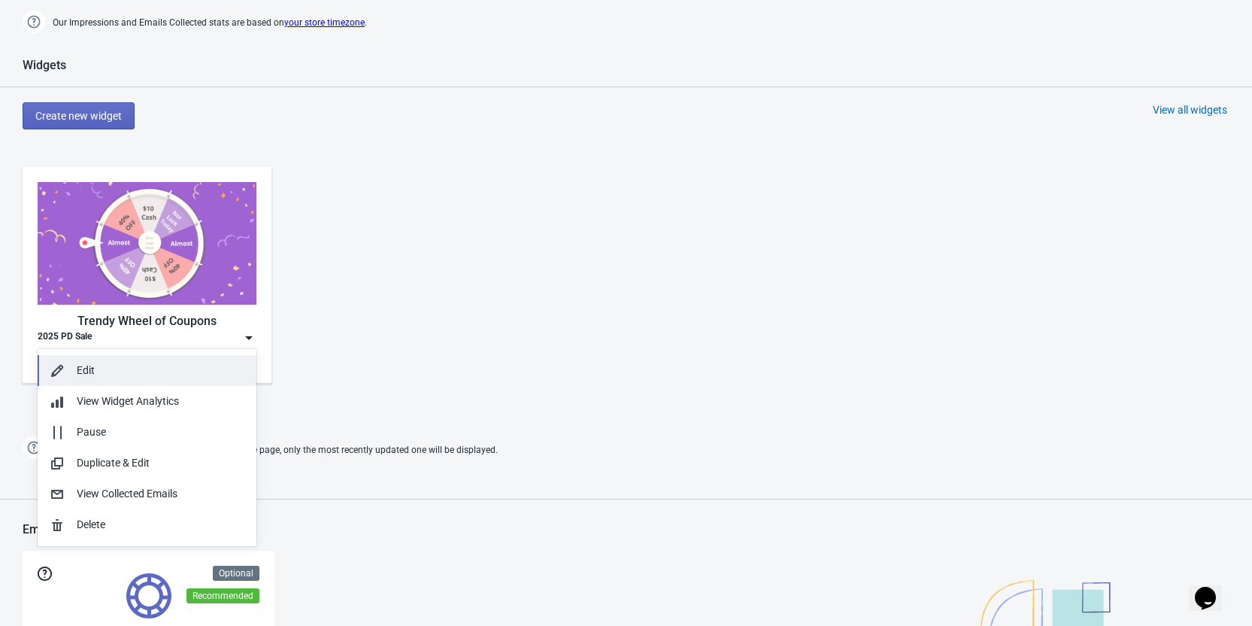
click at [176, 373] on div "Edit" at bounding box center [161, 370] width 168 height 16
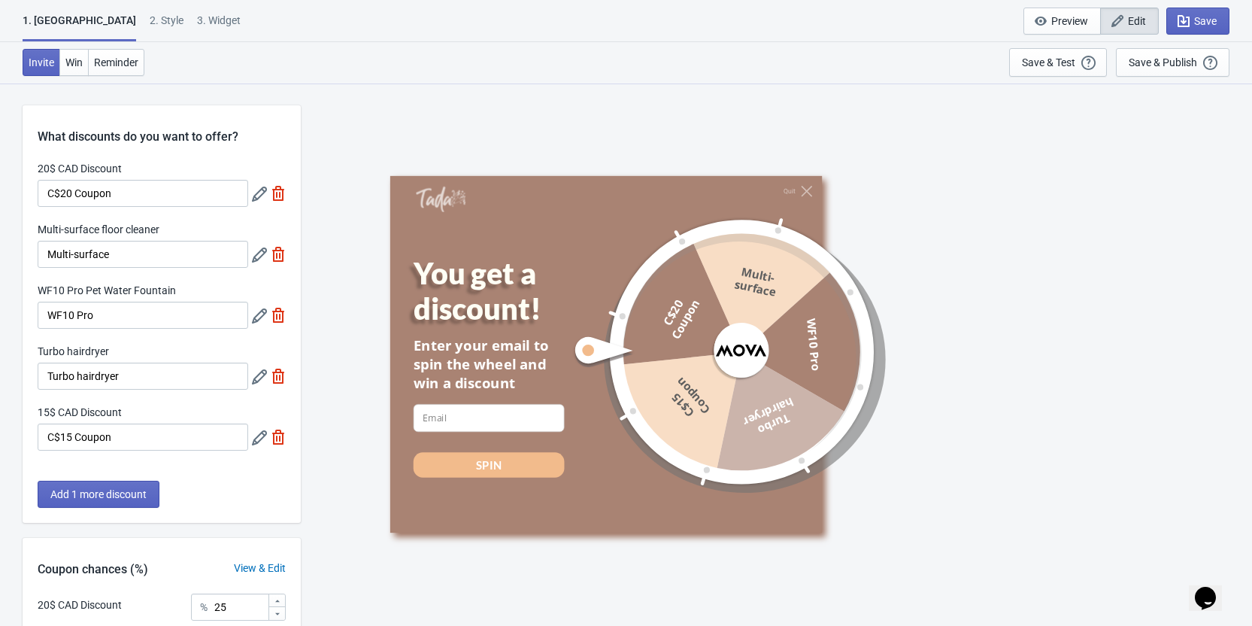
click at [197, 26] on div "3. Widget" at bounding box center [219, 26] width 44 height 26
select select "specificPages"
select select "once"
select select "1"
select select "left"
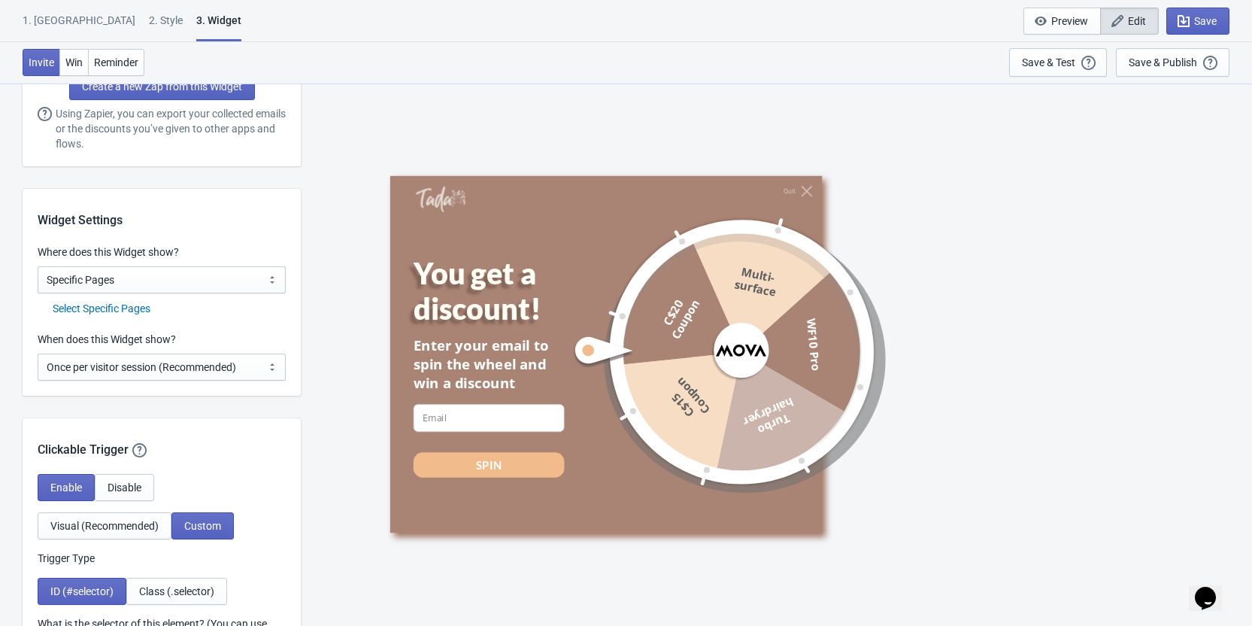
scroll to position [1128, 0]
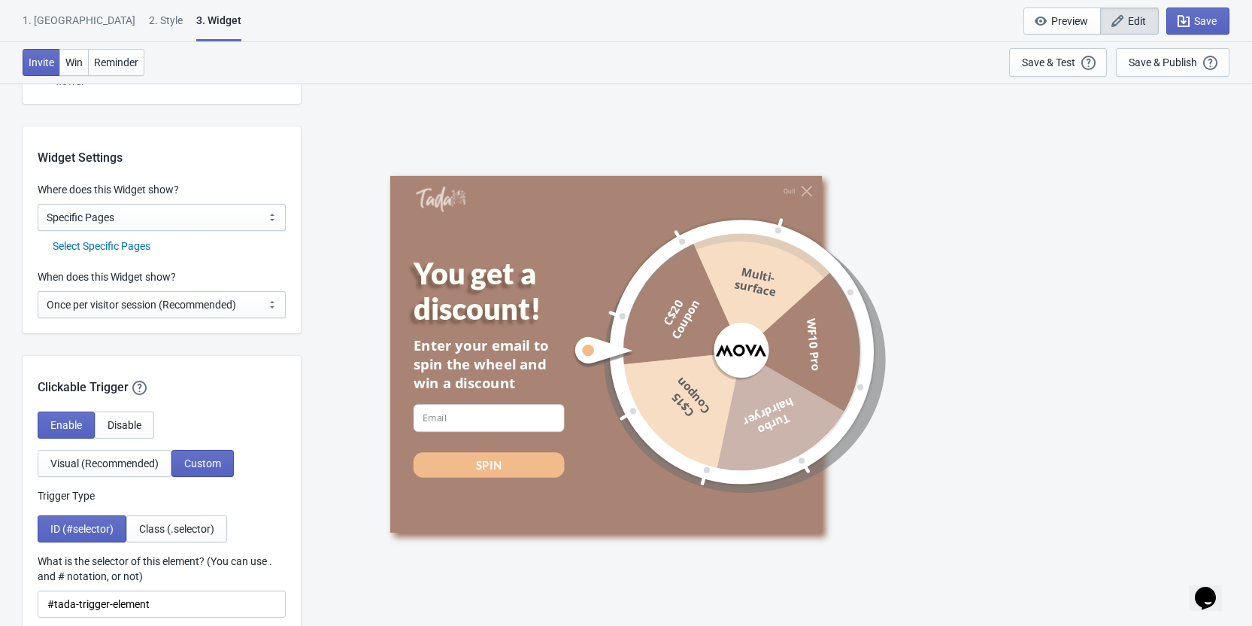
click at [132, 238] on div "Where does this Widget show? All Pages All Product Pages All Blog Pages All Sta…" at bounding box center [162, 218] width 278 height 72
click at [134, 250] on div "Select Specific Pages" at bounding box center [169, 246] width 233 height 16
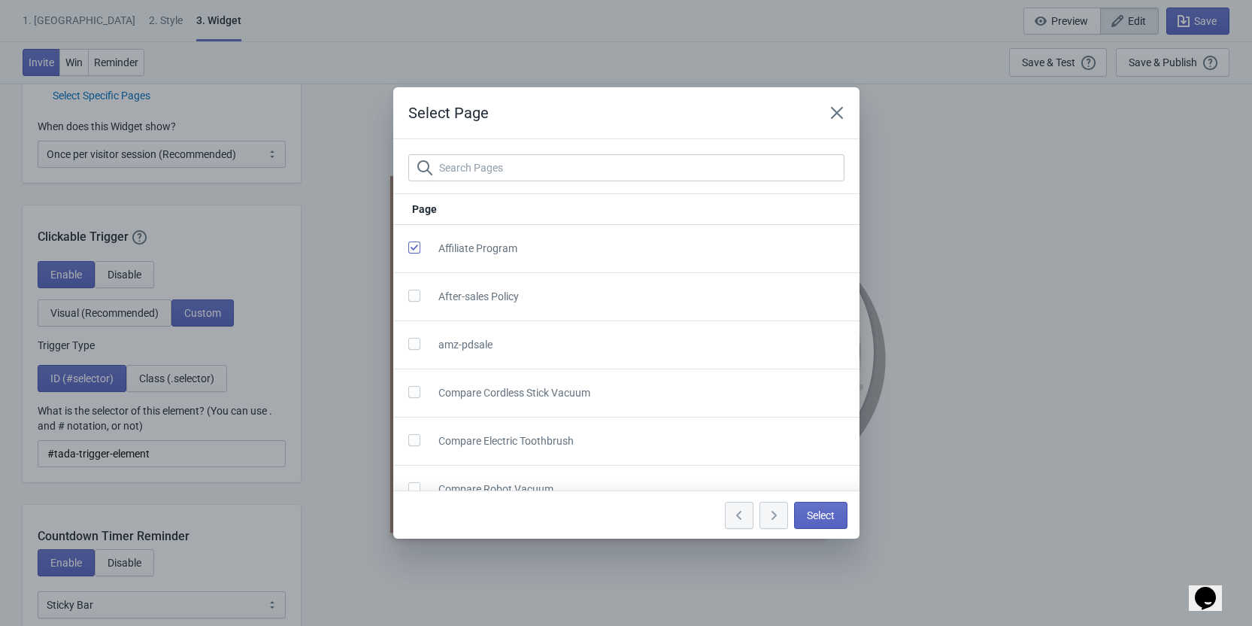
scroll to position [0, 0]
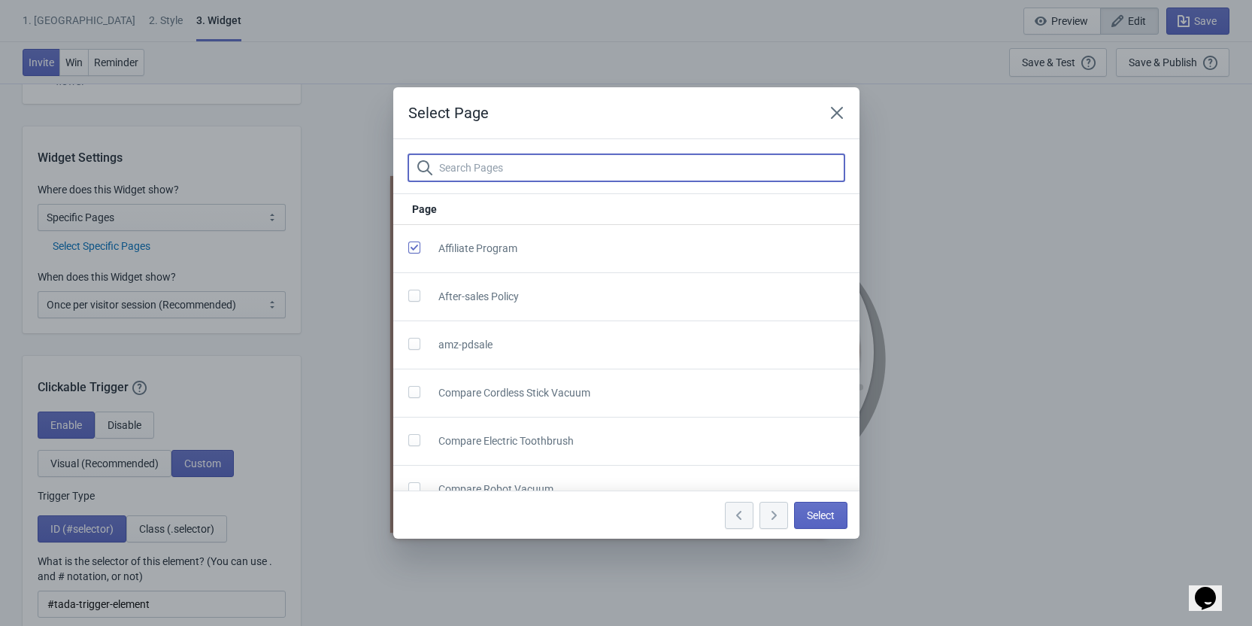
click at [469, 166] on input "text" at bounding box center [641, 167] width 406 height 27
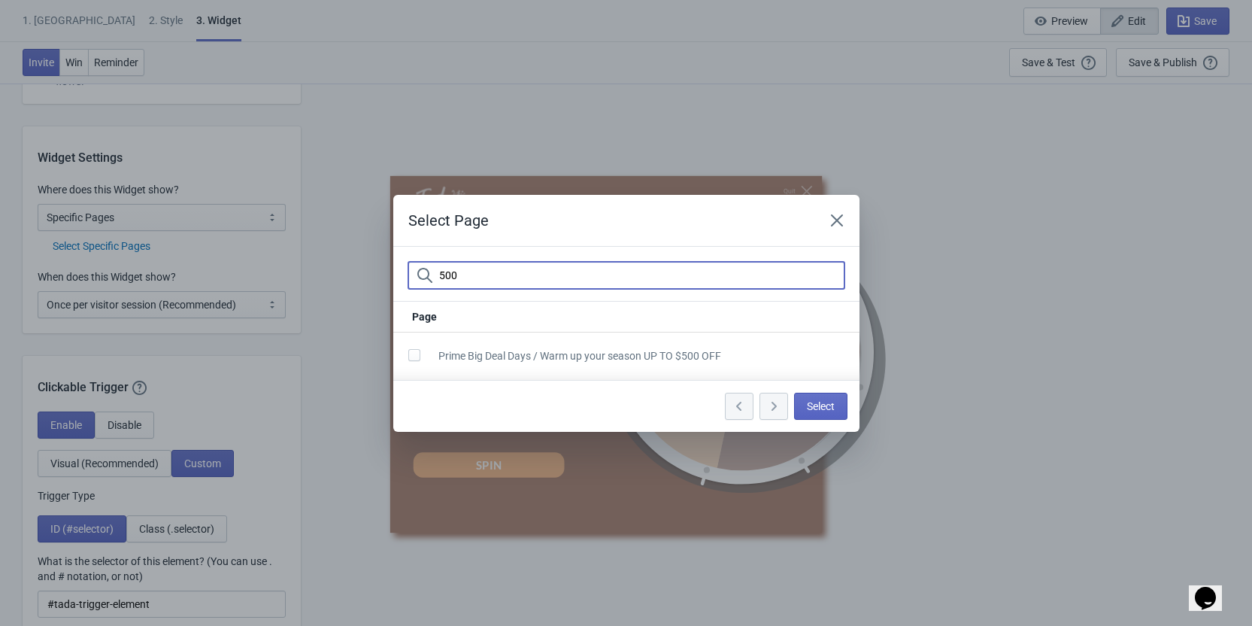
type input "500"
click at [419, 356] on span at bounding box center [414, 355] width 12 height 12
click at [409, 356] on input "checkbox" at bounding box center [408, 362] width 1 height 27
checkbox input "true"
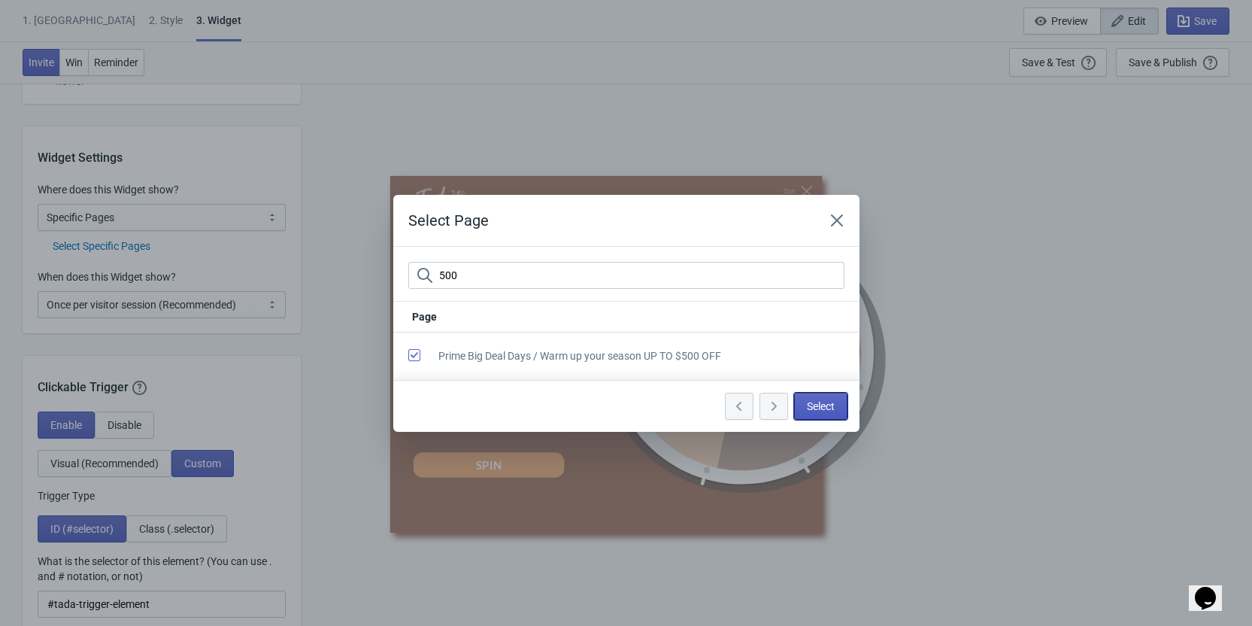
click at [827, 413] on button "Select" at bounding box center [820, 405] width 53 height 27
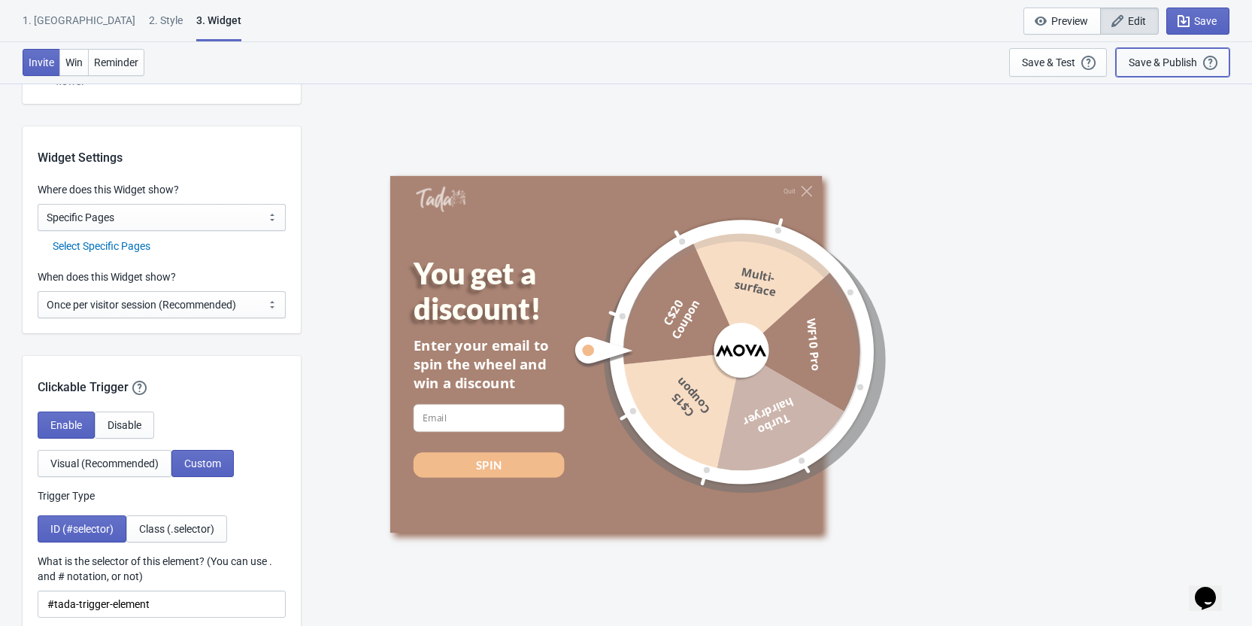
click at [1181, 55] on div "Save & Publish This option will save your Widget so that it will be visible to …" at bounding box center [1173, 62] width 88 height 17
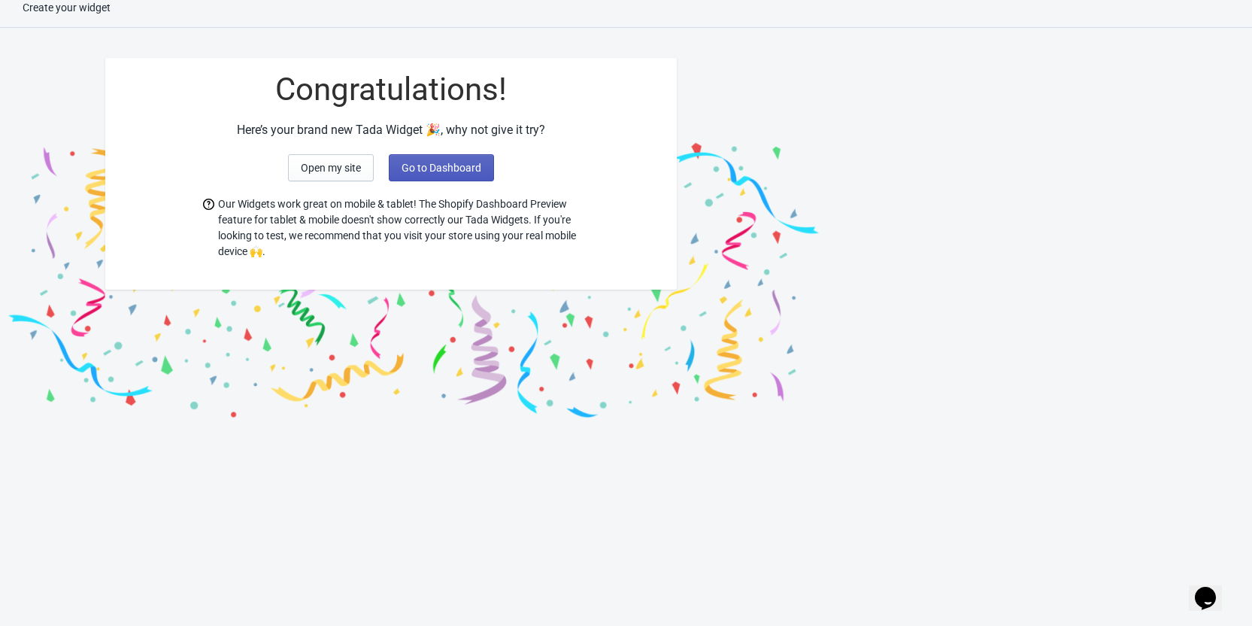
click at [456, 170] on span "Go to Dashboard" at bounding box center [441, 168] width 80 height 12
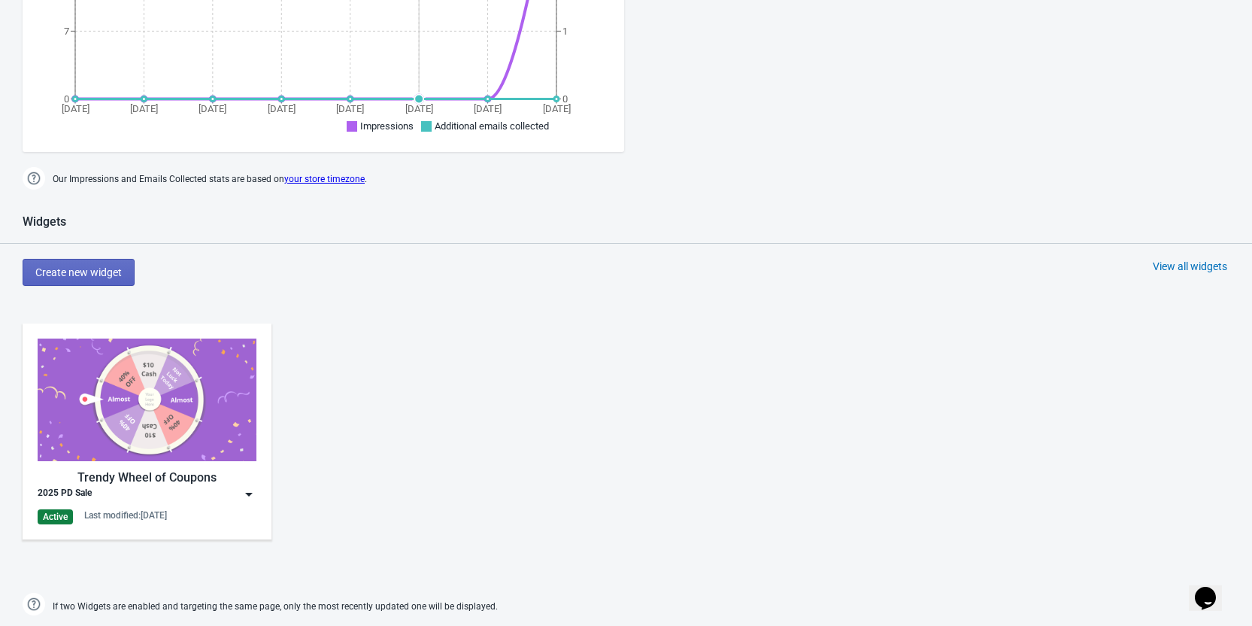
scroll to position [692, 0]
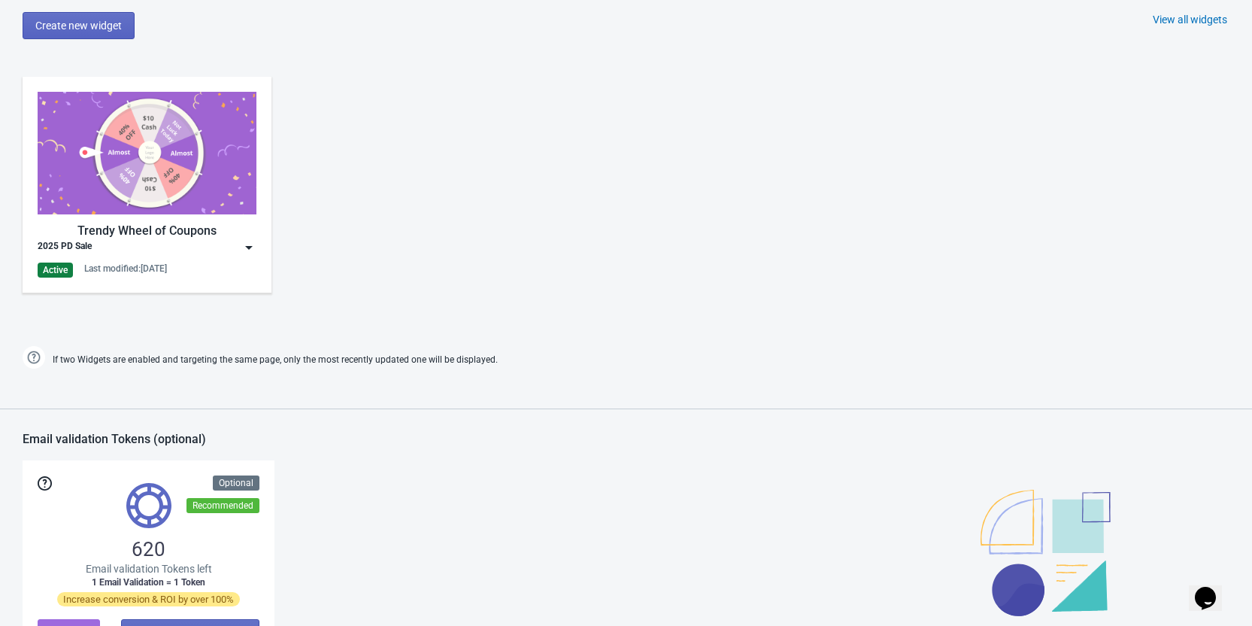
click at [247, 250] on img at bounding box center [248, 247] width 15 height 15
click at [245, 251] on img at bounding box center [248, 247] width 15 height 15
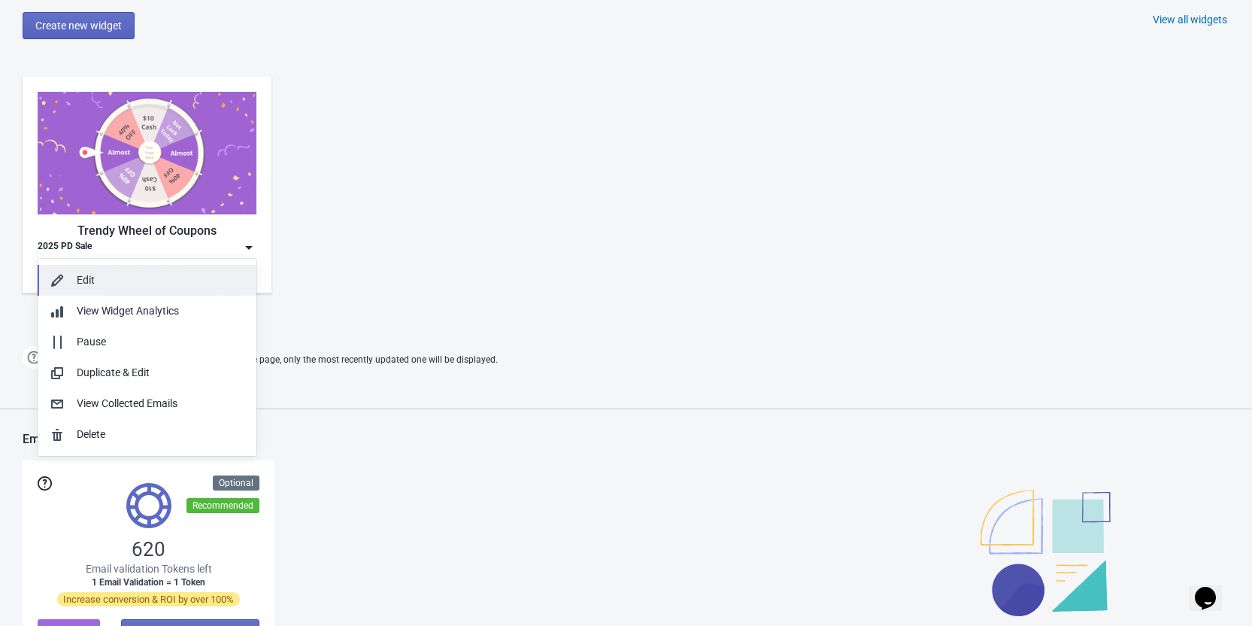
click at [150, 278] on div "Edit" at bounding box center [161, 280] width 168 height 16
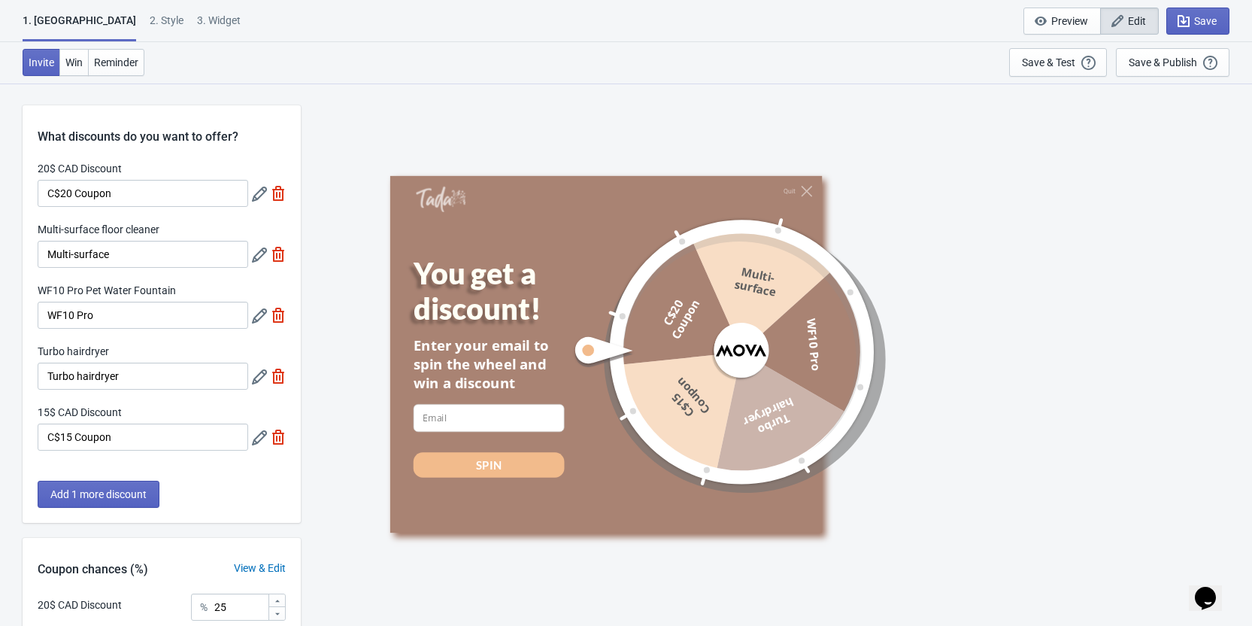
click at [197, 17] on div "3. Widget" at bounding box center [219, 26] width 44 height 26
select select "specificPages"
select select "once"
select select "1"
select select "left"
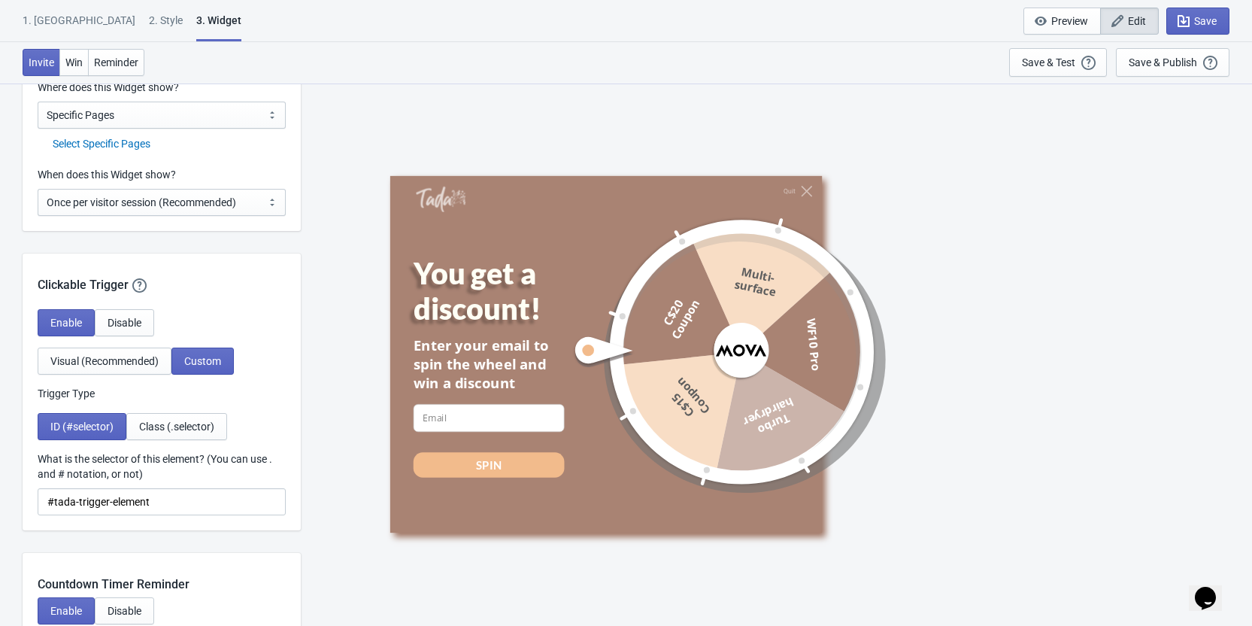
scroll to position [1203, 0]
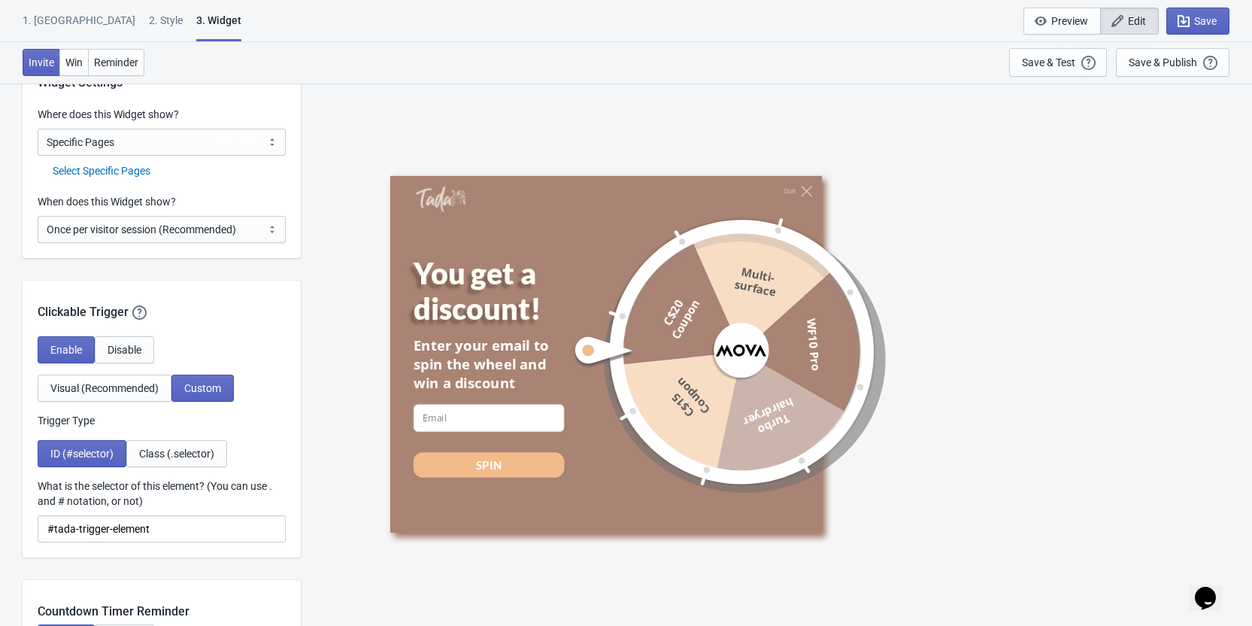
click at [127, 175] on div "Select Specific Pages" at bounding box center [169, 171] width 233 height 16
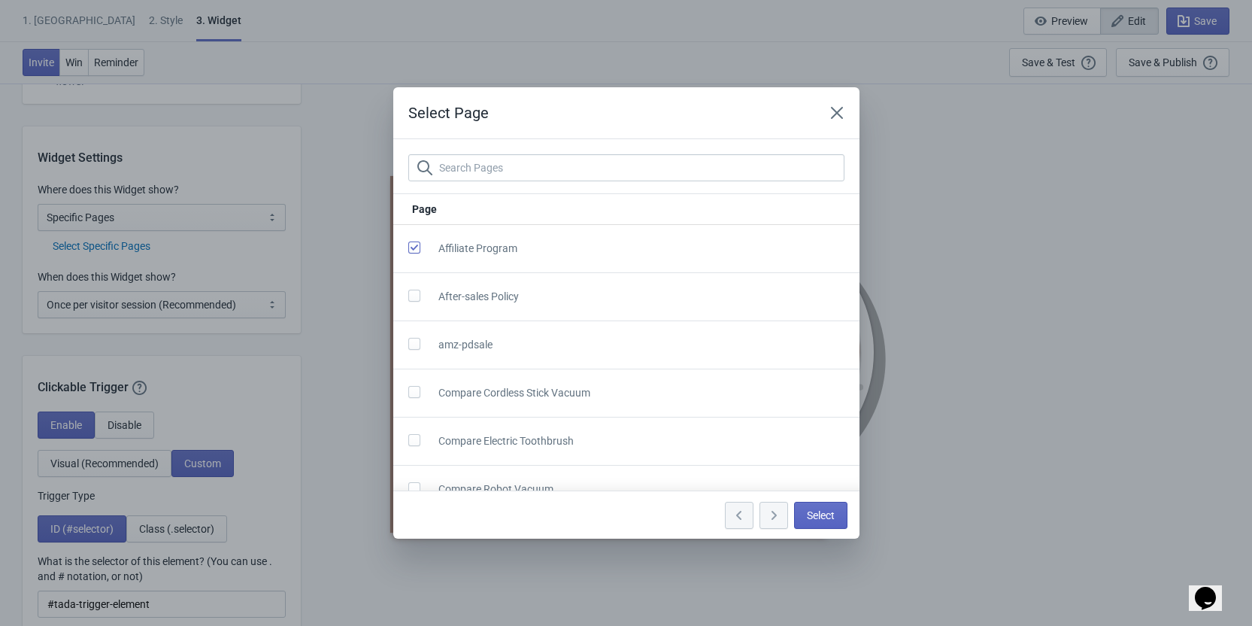
scroll to position [0, 0]
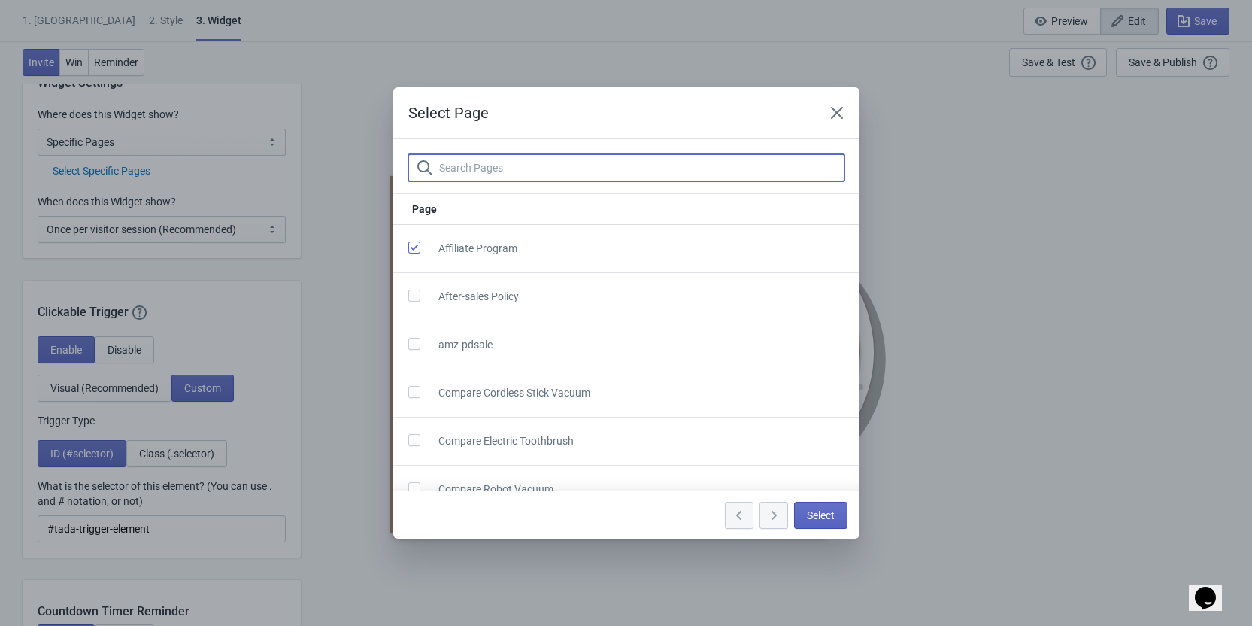
click at [479, 169] on input "text" at bounding box center [641, 167] width 406 height 27
click at [416, 249] on span at bounding box center [414, 247] width 12 height 12
click at [409, 249] on input "checkbox" at bounding box center [408, 254] width 1 height 27
checkbox input "false"
click at [489, 168] on input "text" at bounding box center [641, 167] width 406 height 27
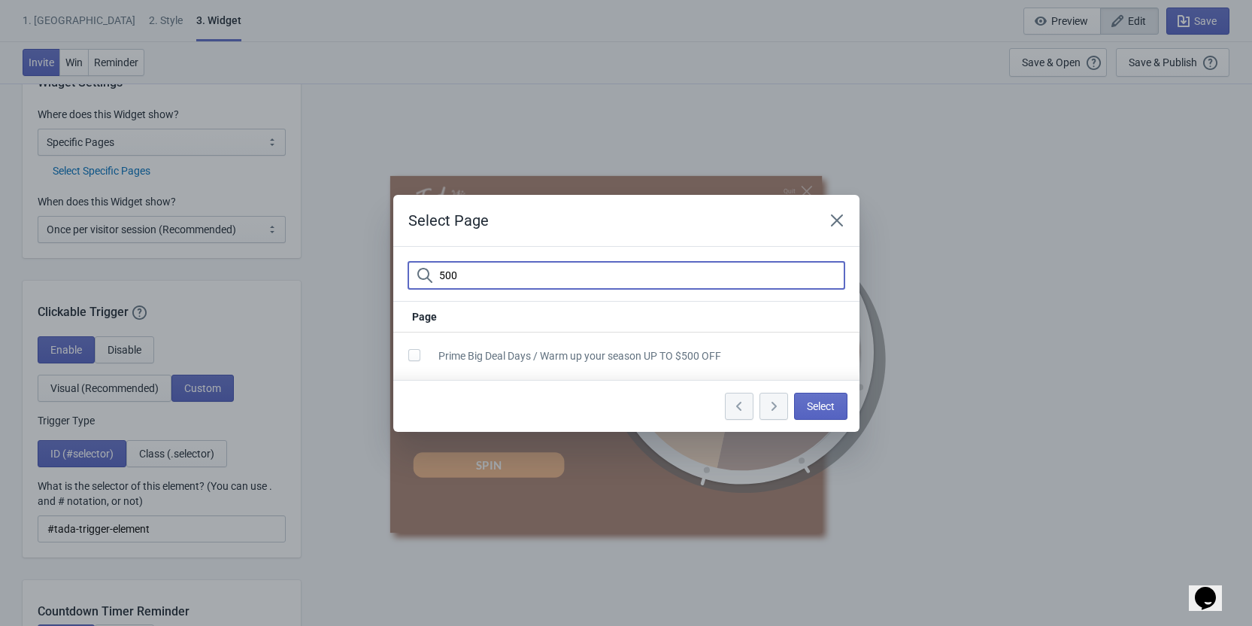
type input "500"
click at [415, 354] on span at bounding box center [414, 355] width 12 height 12
click at [409, 354] on input "checkbox" at bounding box center [408, 362] width 1 height 27
checkbox input "true"
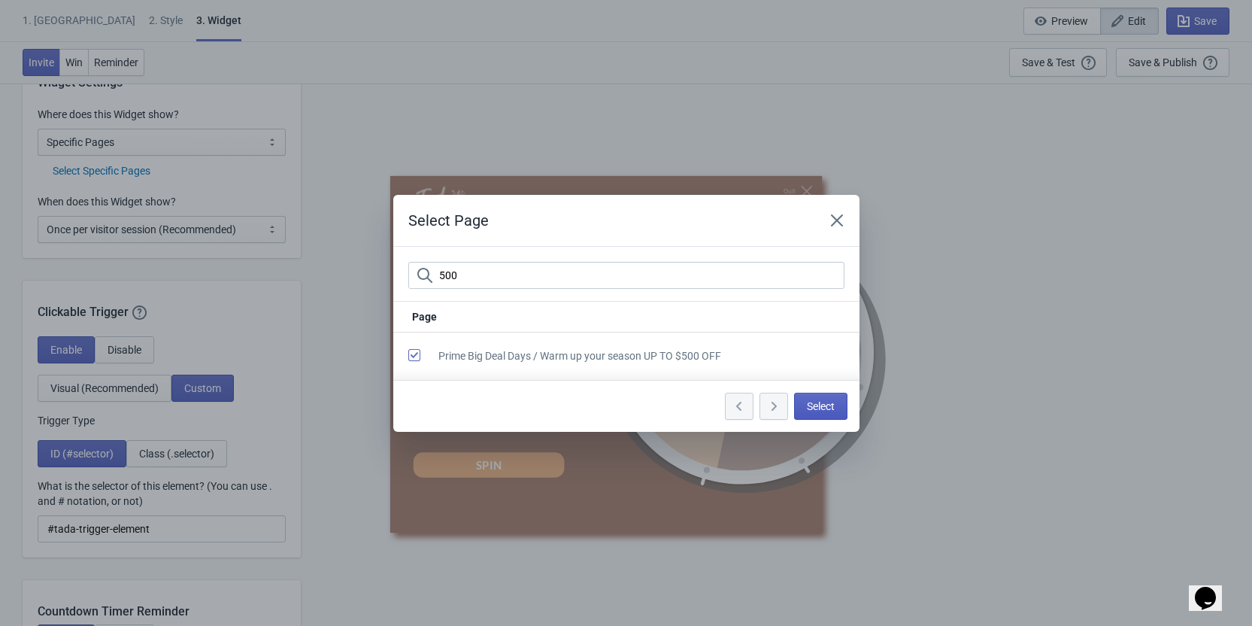
click at [813, 404] on span "Select" at bounding box center [821, 406] width 28 height 12
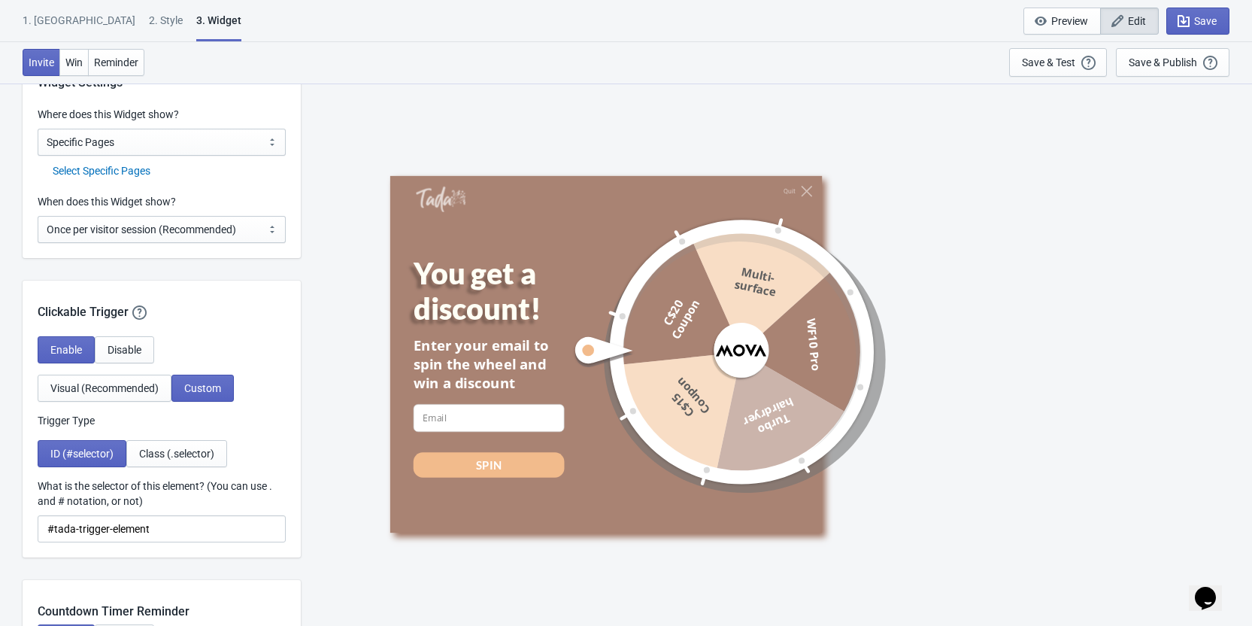
click at [112, 173] on div "Select Specific Pages" at bounding box center [169, 171] width 233 height 16
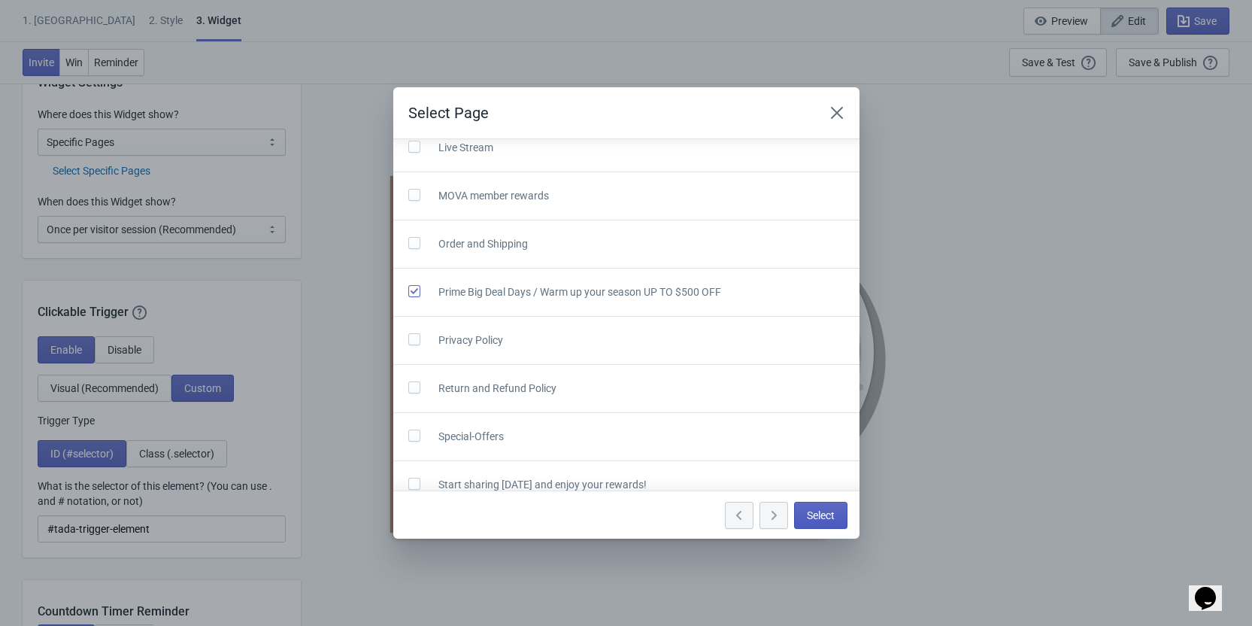
scroll to position [540, 0]
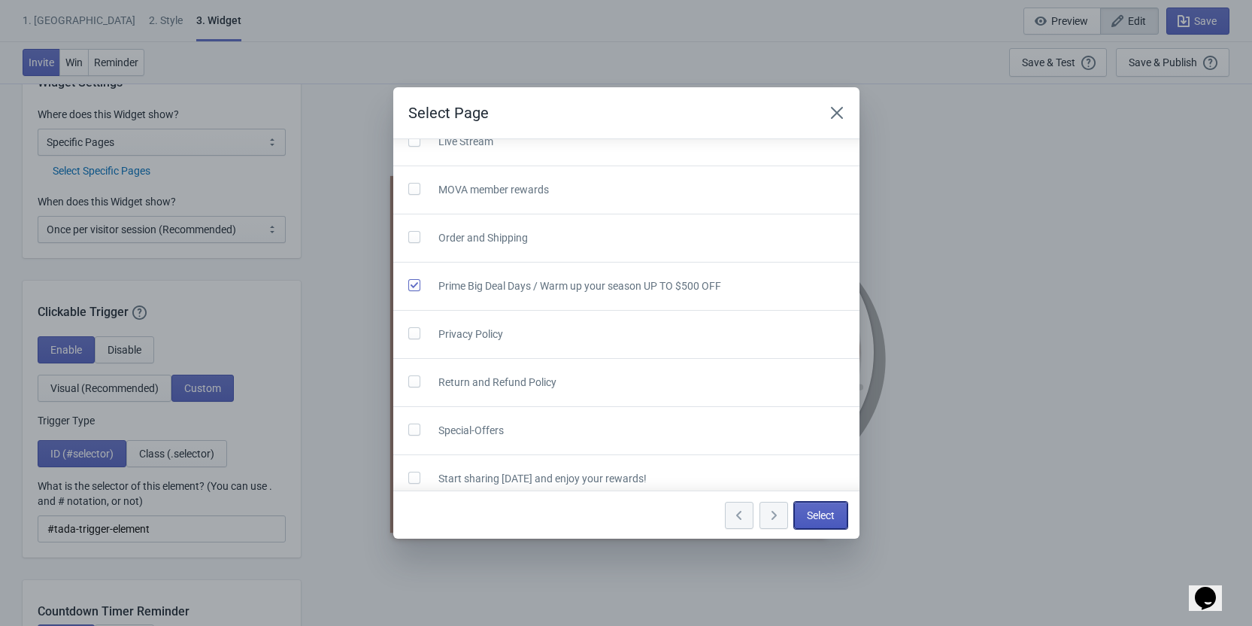
click at [825, 517] on span "Select" at bounding box center [821, 515] width 28 height 12
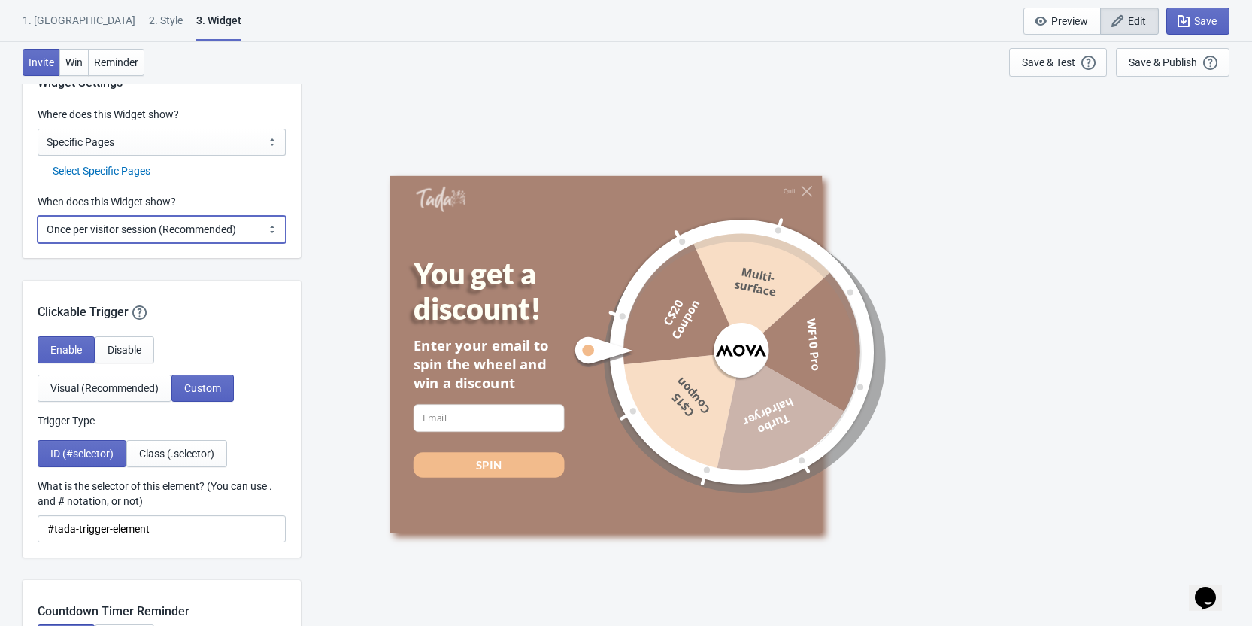
click at [189, 232] on select "Every new visit of page Once every period of time Once per visitor session (Rec…" at bounding box center [162, 229] width 248 height 27
select select "every"
click at [38, 216] on select "Every new visit of page Once every period of time Once per visitor session (Rec…" at bounding box center [162, 229] width 248 height 27
click at [1183, 68] on div "Save & Publish" at bounding box center [1163, 62] width 68 height 12
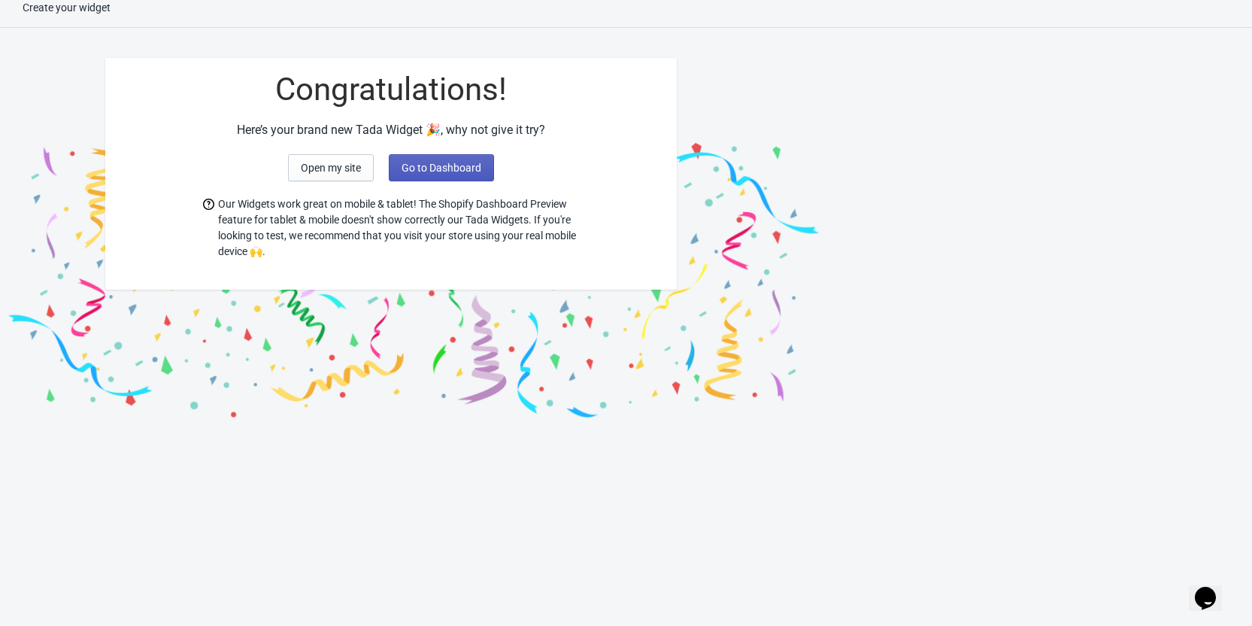
click at [439, 162] on span "Go to Dashboard" at bounding box center [441, 168] width 80 height 12
